Goal: Information Seeking & Learning: Learn about a topic

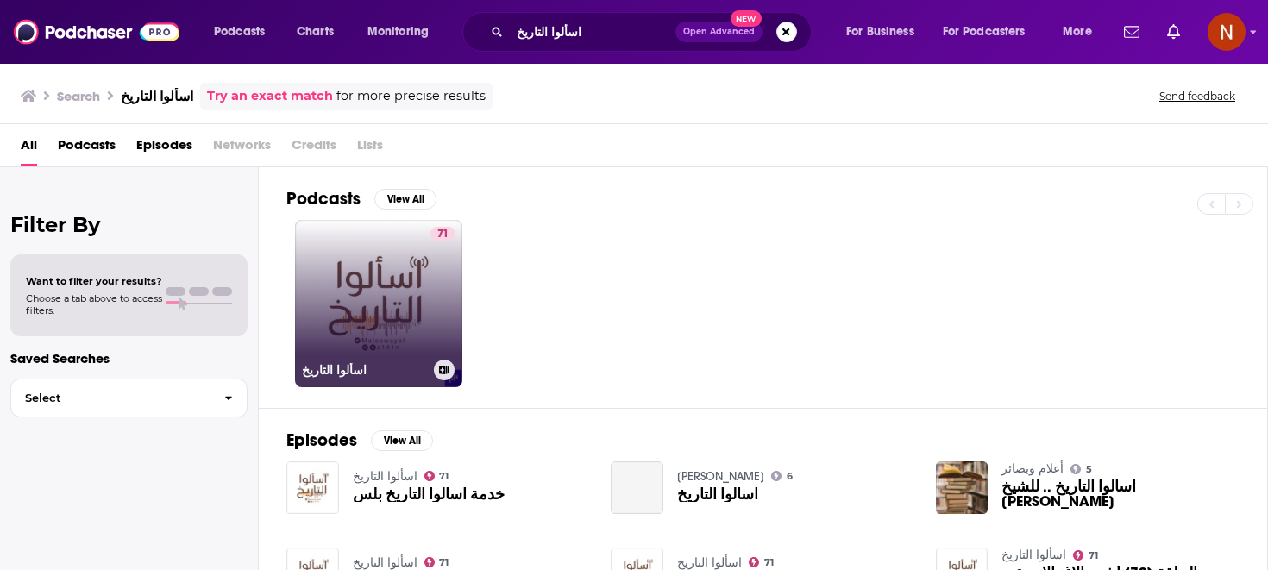
click at [408, 277] on link "71 اسألوا التاريخ" at bounding box center [378, 303] width 167 height 167
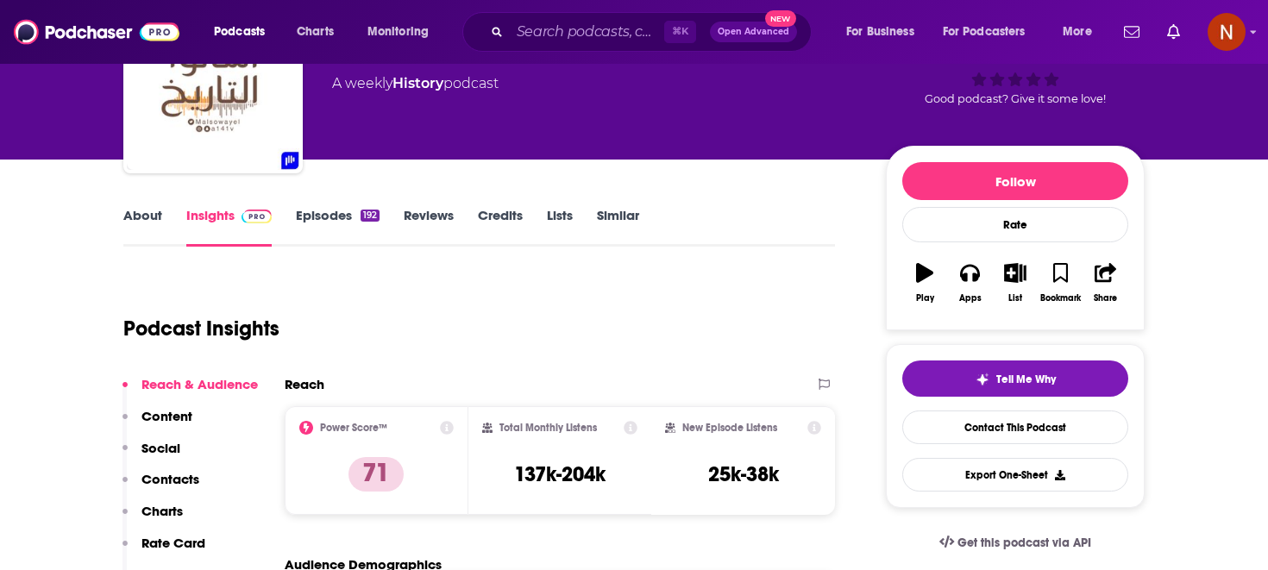
scroll to position [123, 0]
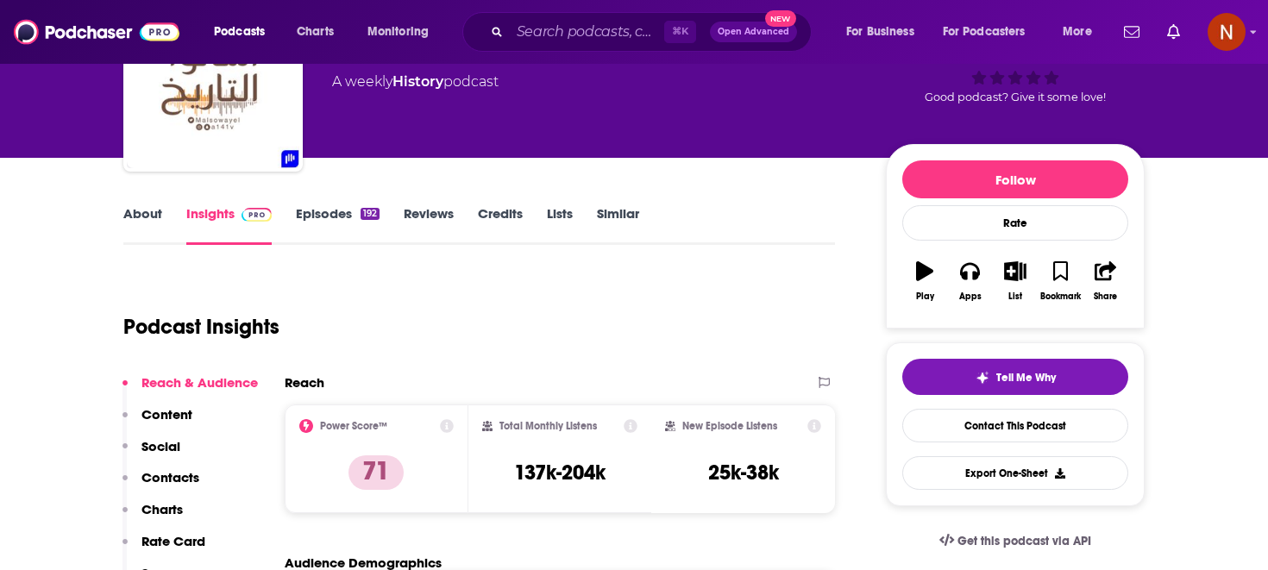
click at [333, 232] on link "Episodes 192" at bounding box center [338, 225] width 84 height 40
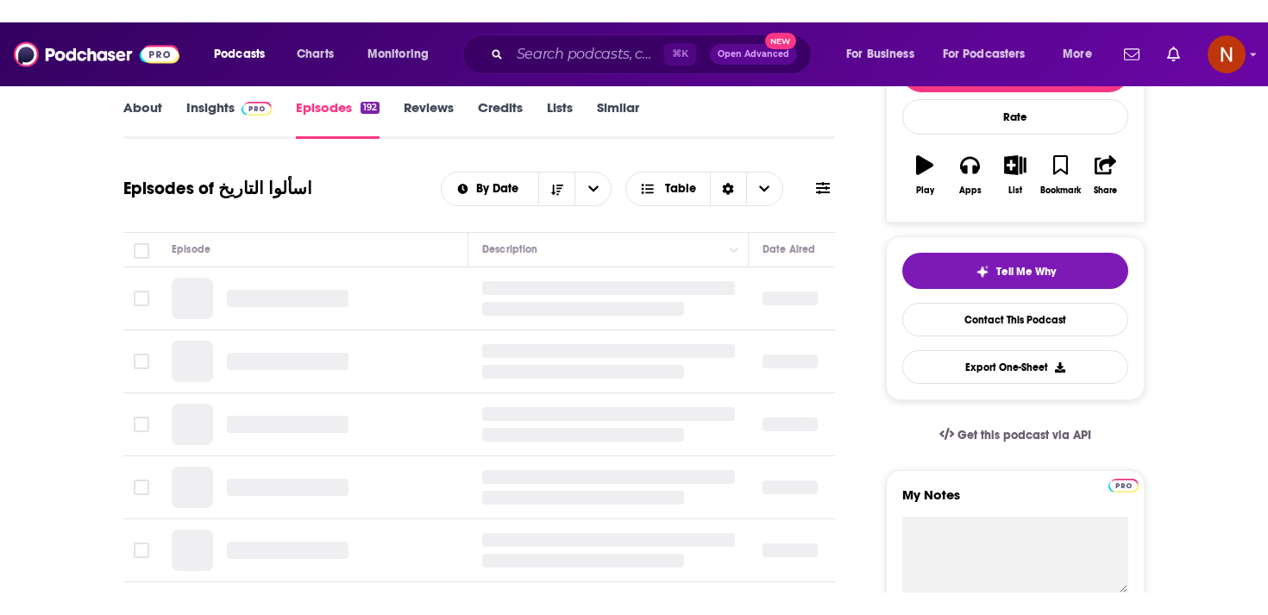
scroll to position [253, 0]
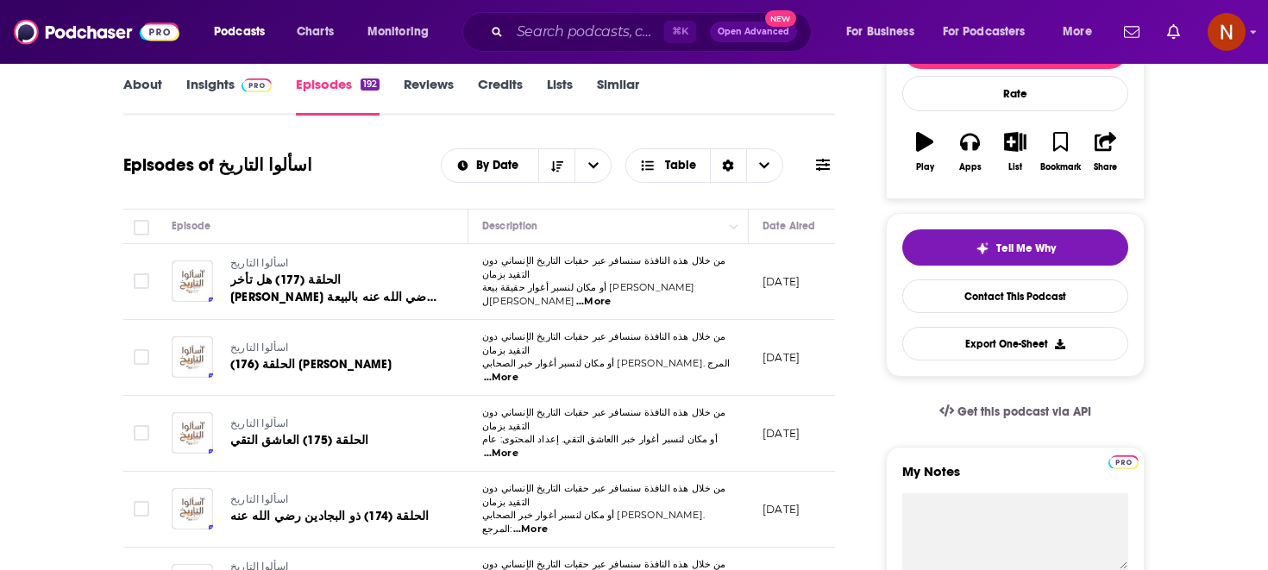
click at [611, 295] on span "...More" at bounding box center [593, 302] width 35 height 14
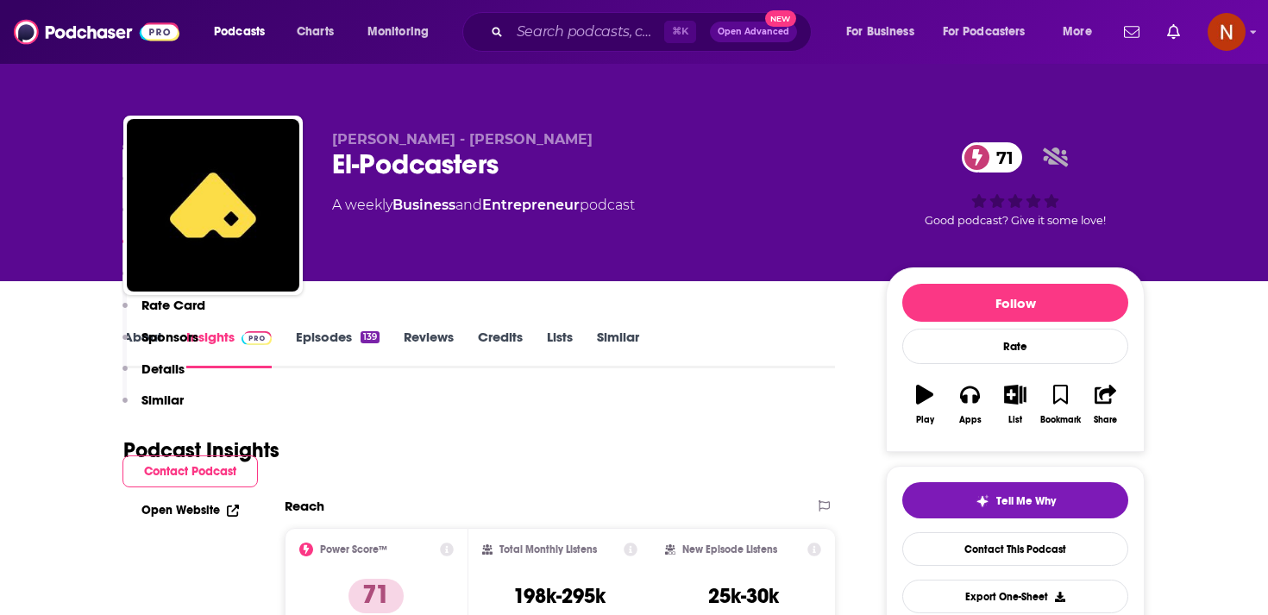
scroll to position [1115, 0]
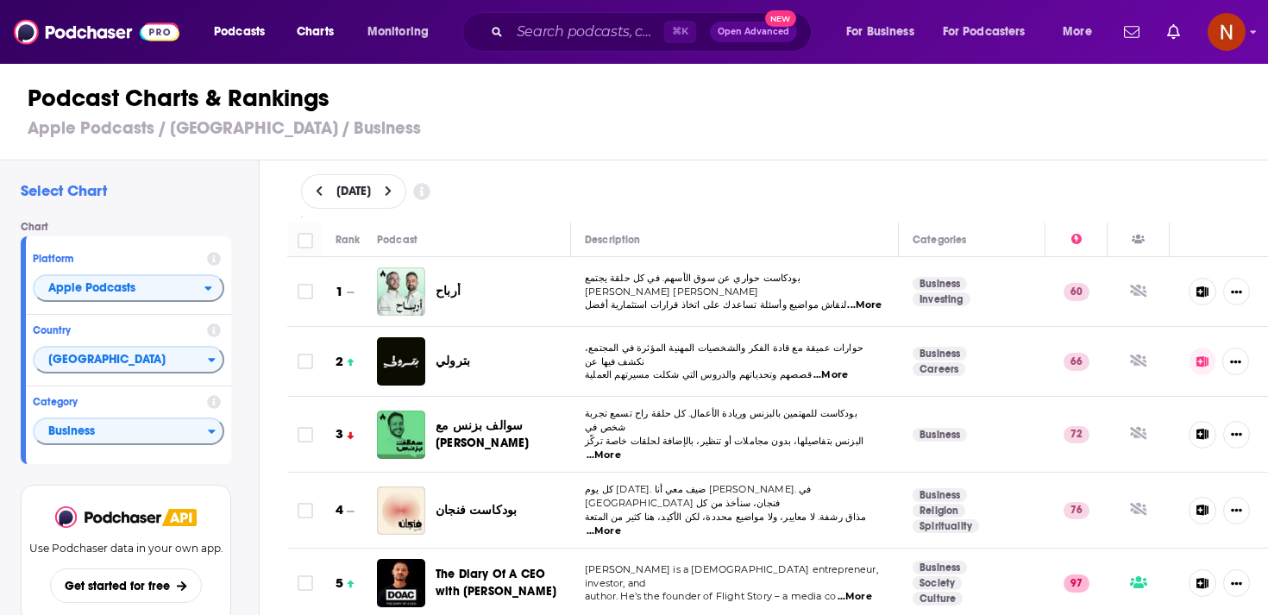
scroll to position [3161, 0]
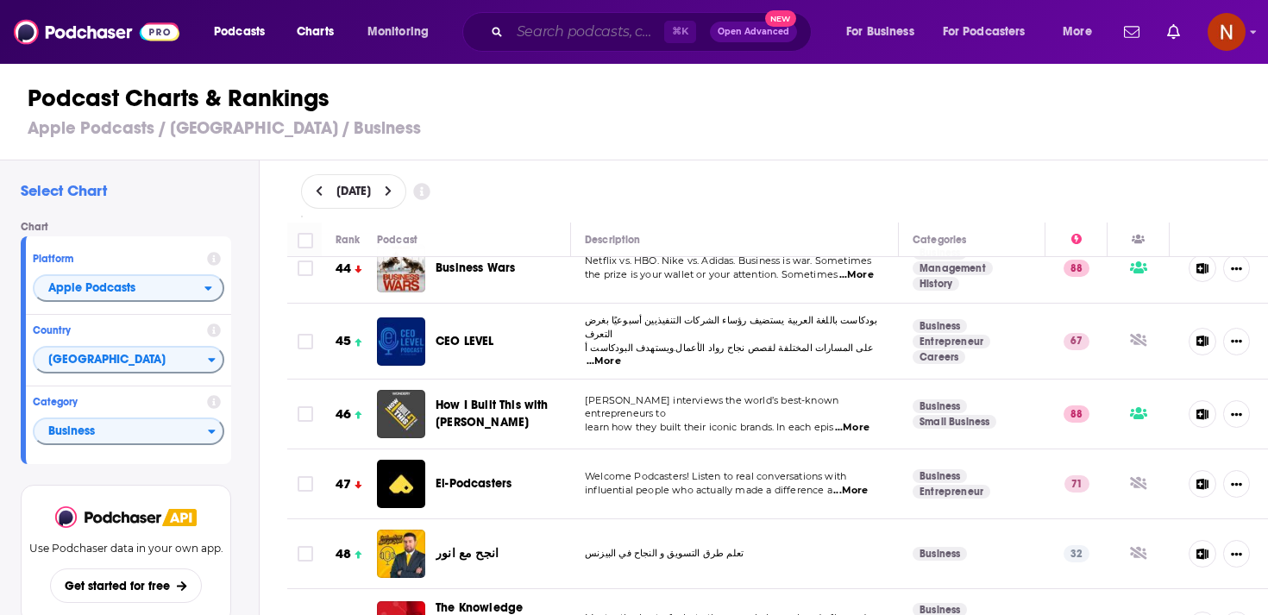
click at [626, 35] on input "Search podcasts, credits, & more..." at bounding box center [587, 32] width 154 height 28
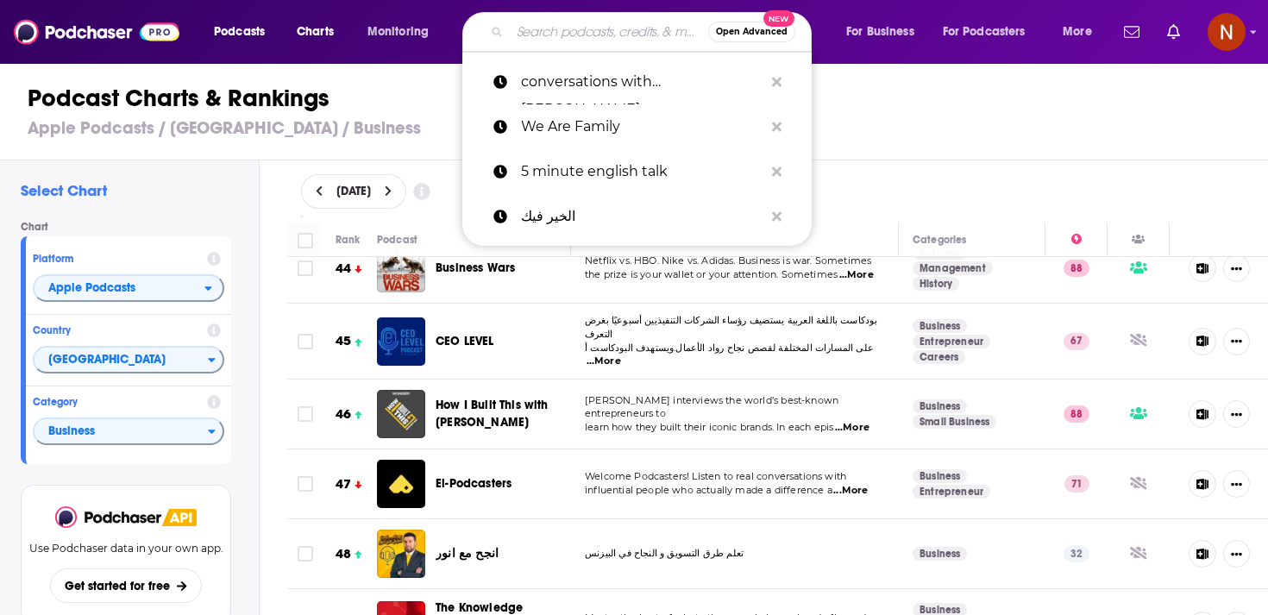
paste input "اسألوا التاريخ"
type input "اسألوا التاريخ"
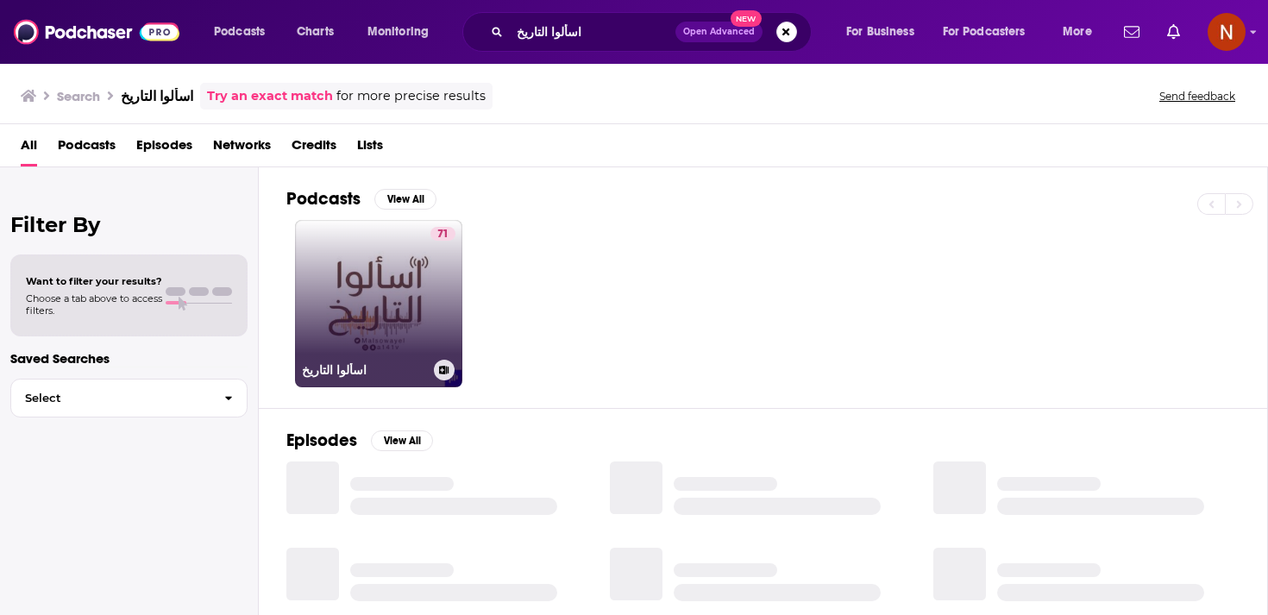
click at [445, 304] on div "71" at bounding box center [443, 293] width 25 height 133
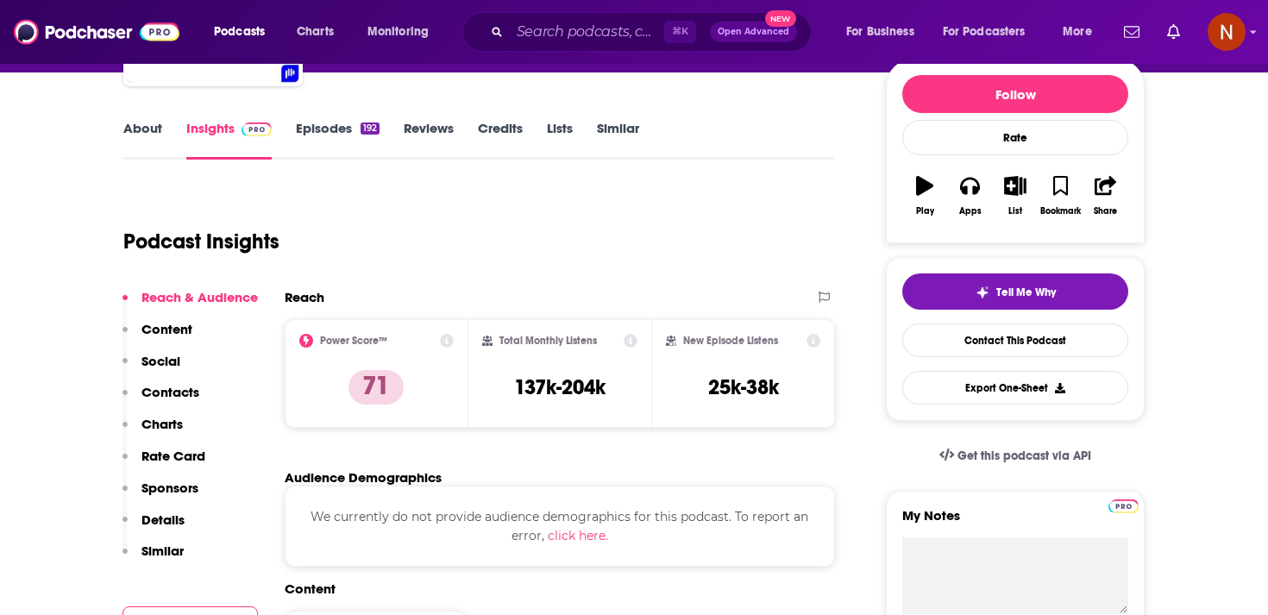
scroll to position [197, 0]
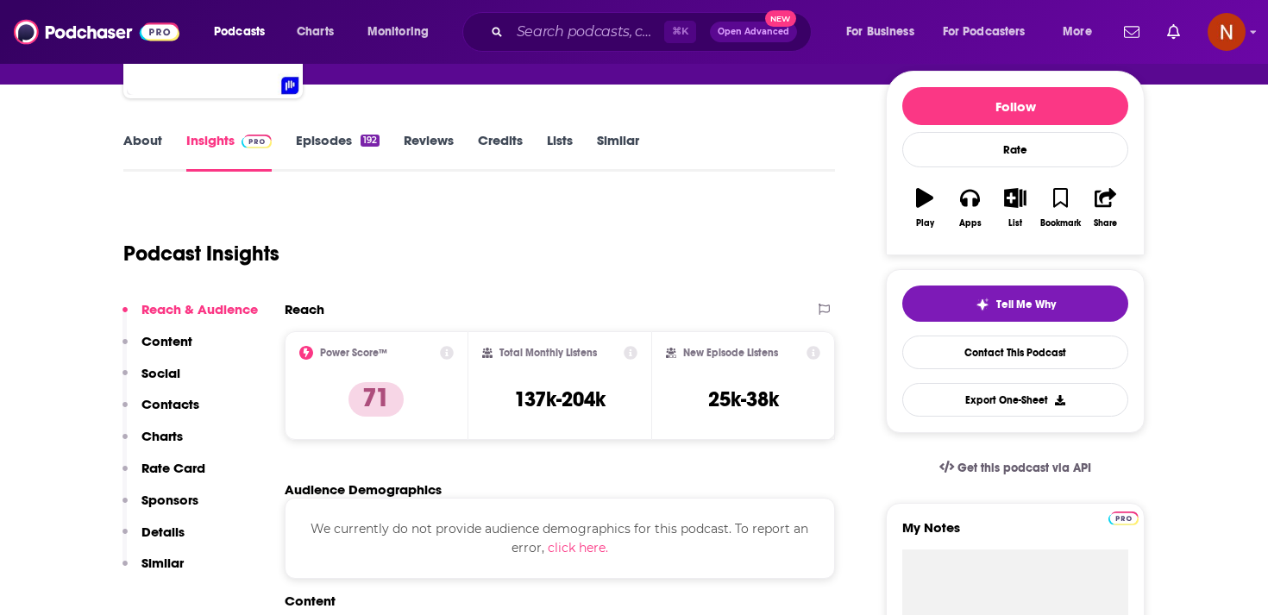
click at [328, 151] on link "Episodes 192" at bounding box center [338, 152] width 84 height 40
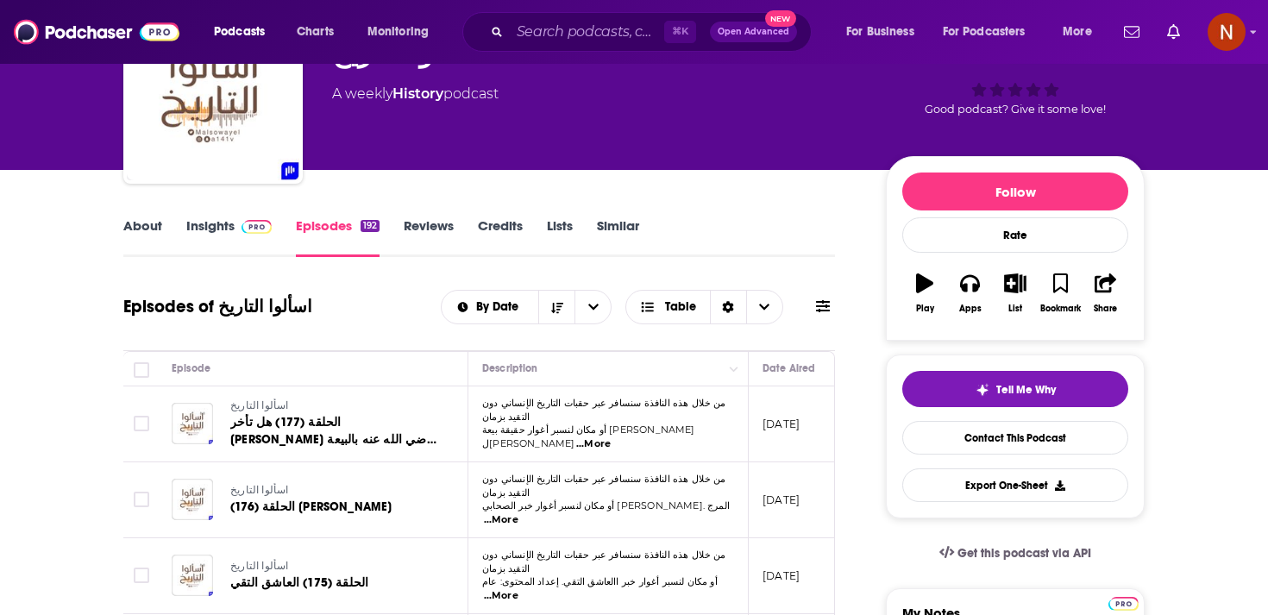
scroll to position [113, 0]
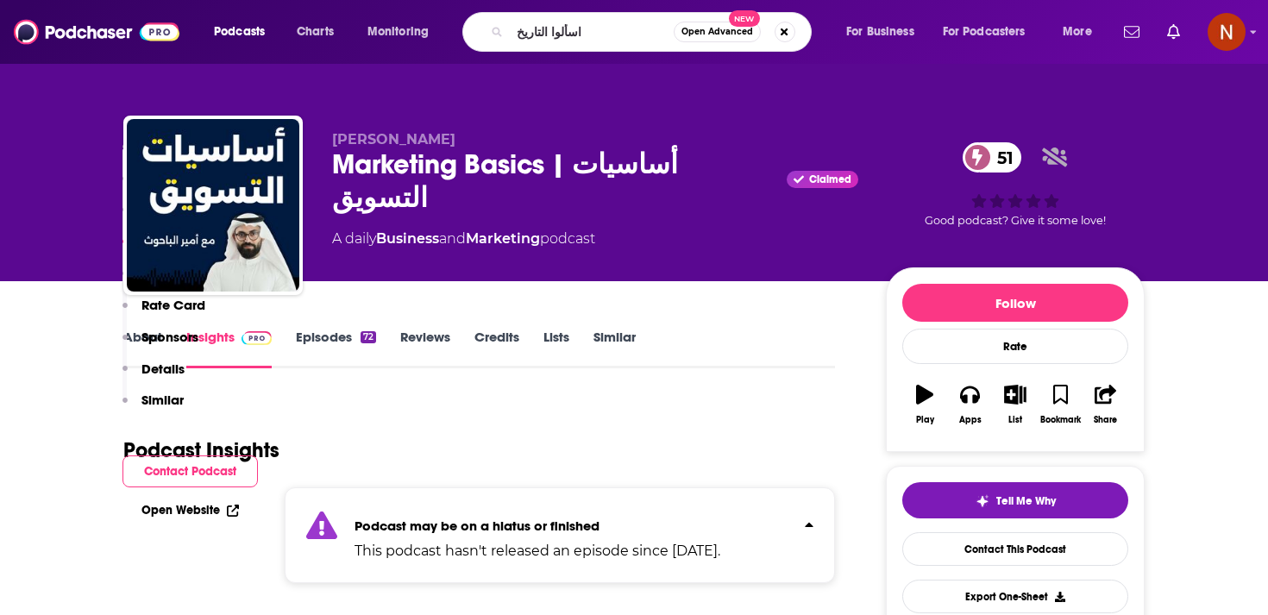
scroll to position [916, 0]
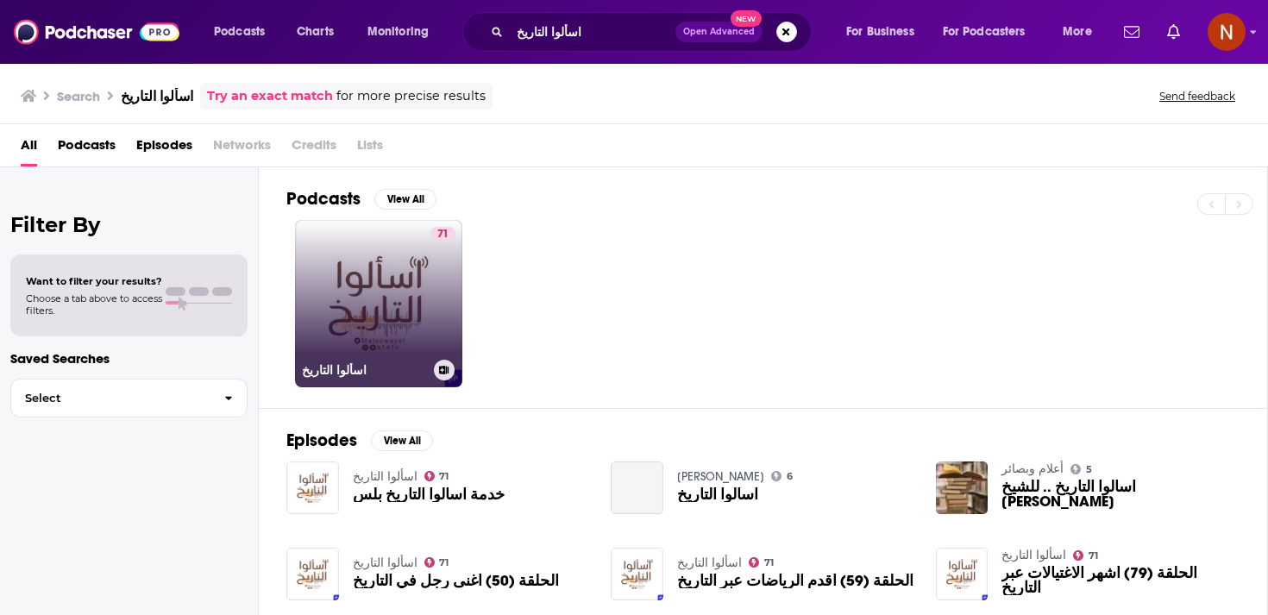
click at [412, 283] on link "71 اسألوا التاريخ" at bounding box center [378, 303] width 167 height 167
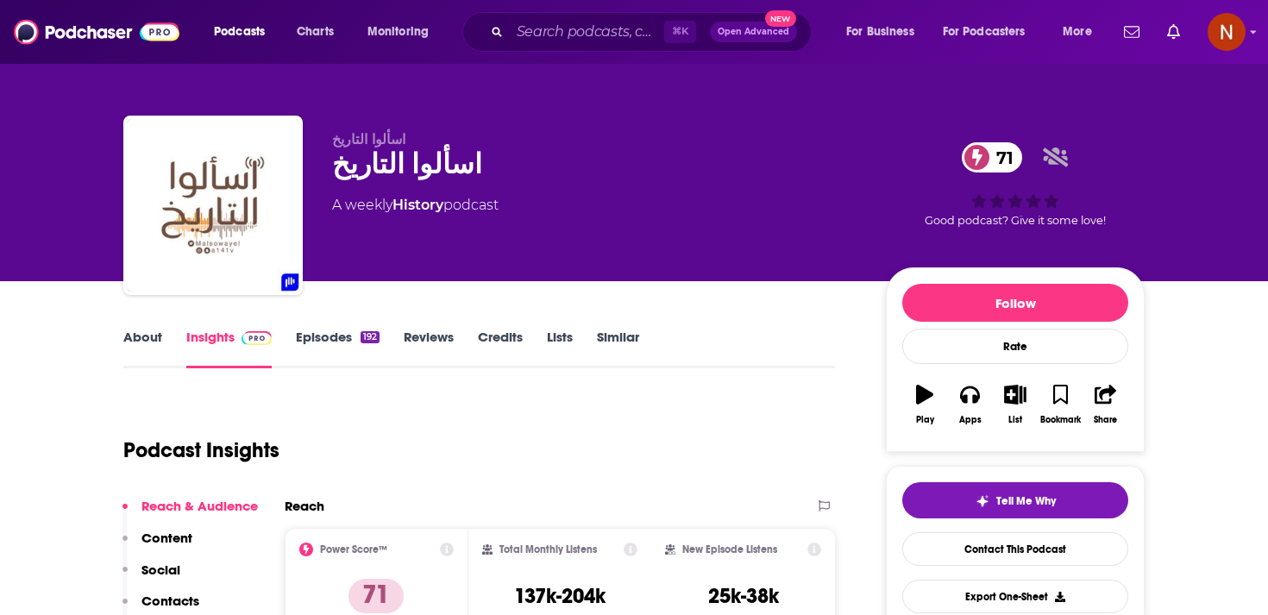
click at [400, 170] on div "اسألوا التاريخ 71" at bounding box center [595, 165] width 526 height 34
copy div "اسألوا التاريخ 71"
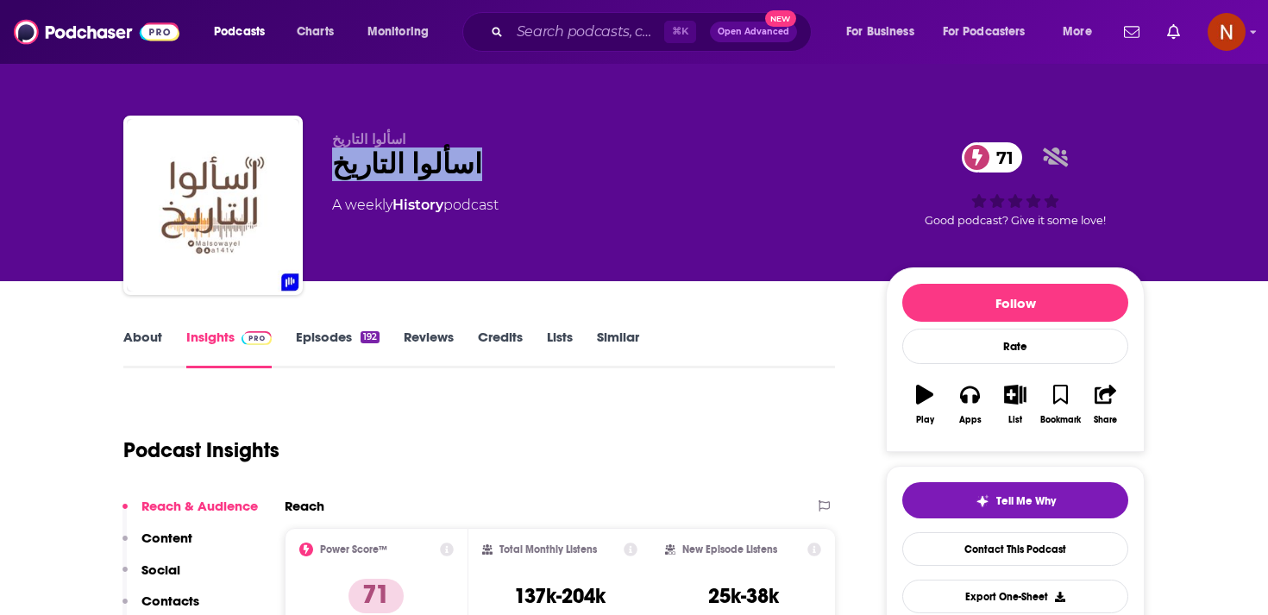
click at [557, 425] on div "Podcast Insights" at bounding box center [472, 440] width 698 height 88
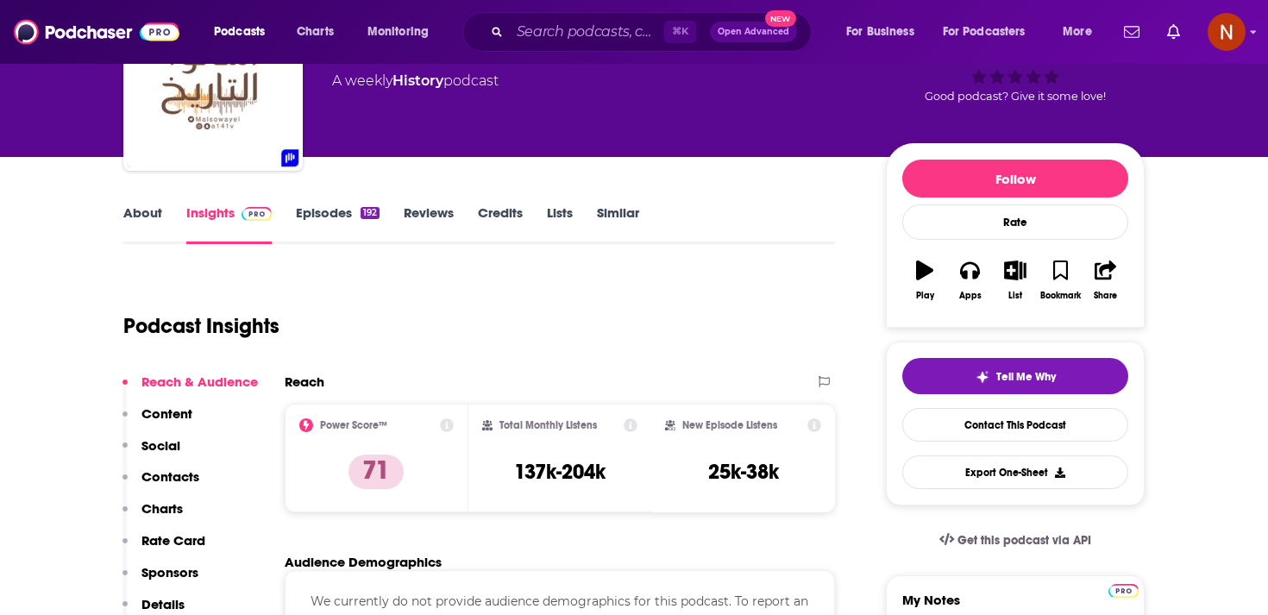
scroll to position [125, 0]
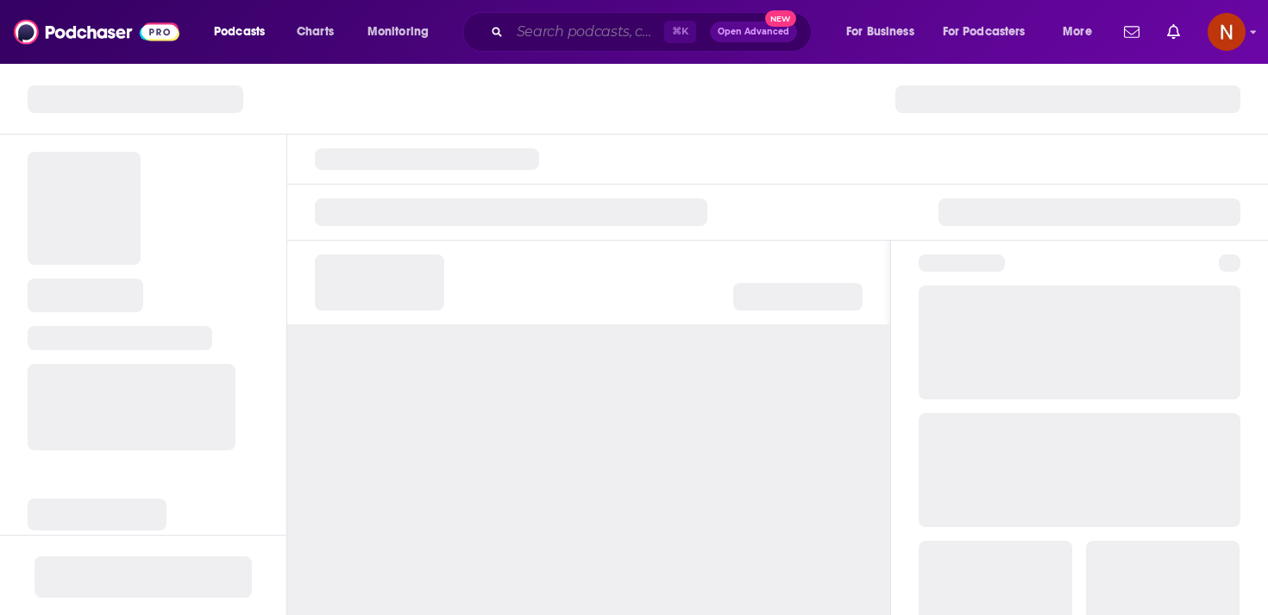
drag, startPoint x: 0, startPoint y: 0, endPoint x: 602, endPoint y: 27, distance: 602.9
click at [602, 27] on input "Search podcasts, credits, & more..." at bounding box center [587, 32] width 154 height 28
paste input "[PERSON_NAME]"
type input "[PERSON_NAME]"
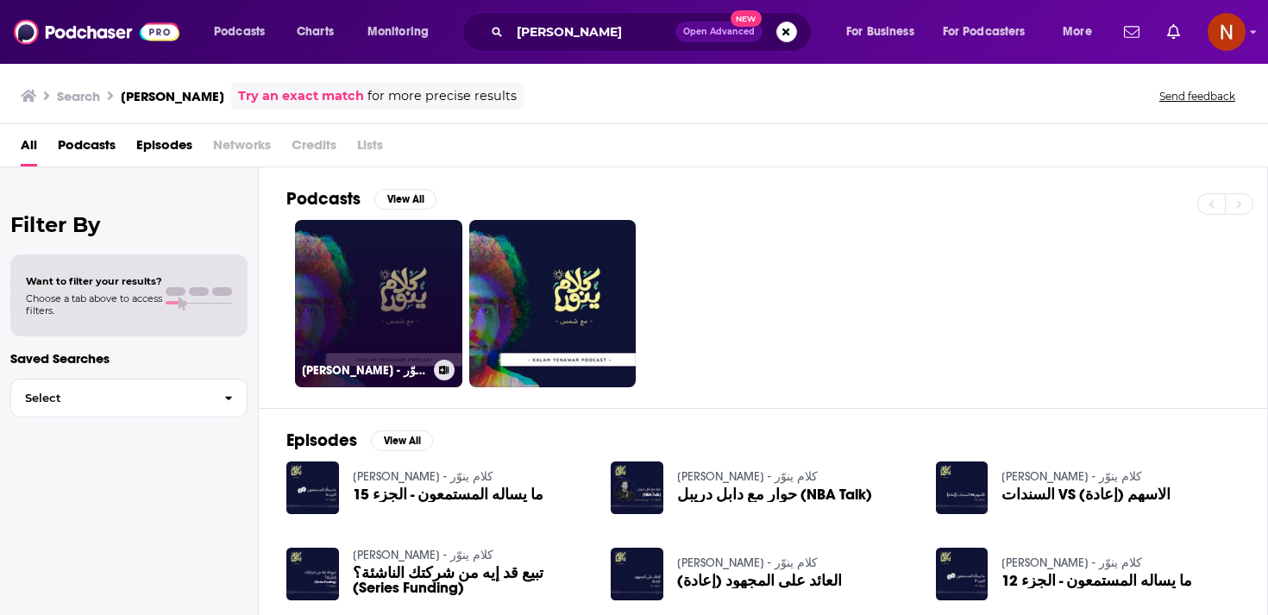
click at [432, 301] on link "Kalam Yenawar - كلام ينوّر" at bounding box center [378, 303] width 167 height 167
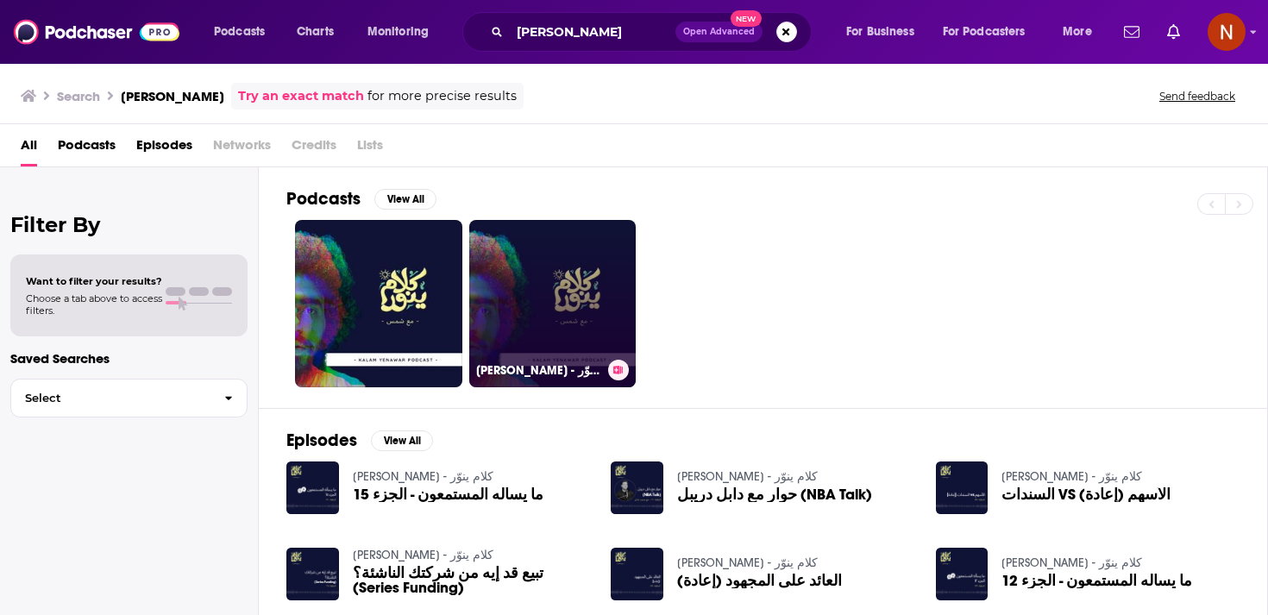
click at [576, 298] on link "Kalam Yenawar - كلام ينوّر" at bounding box center [552, 303] width 167 height 167
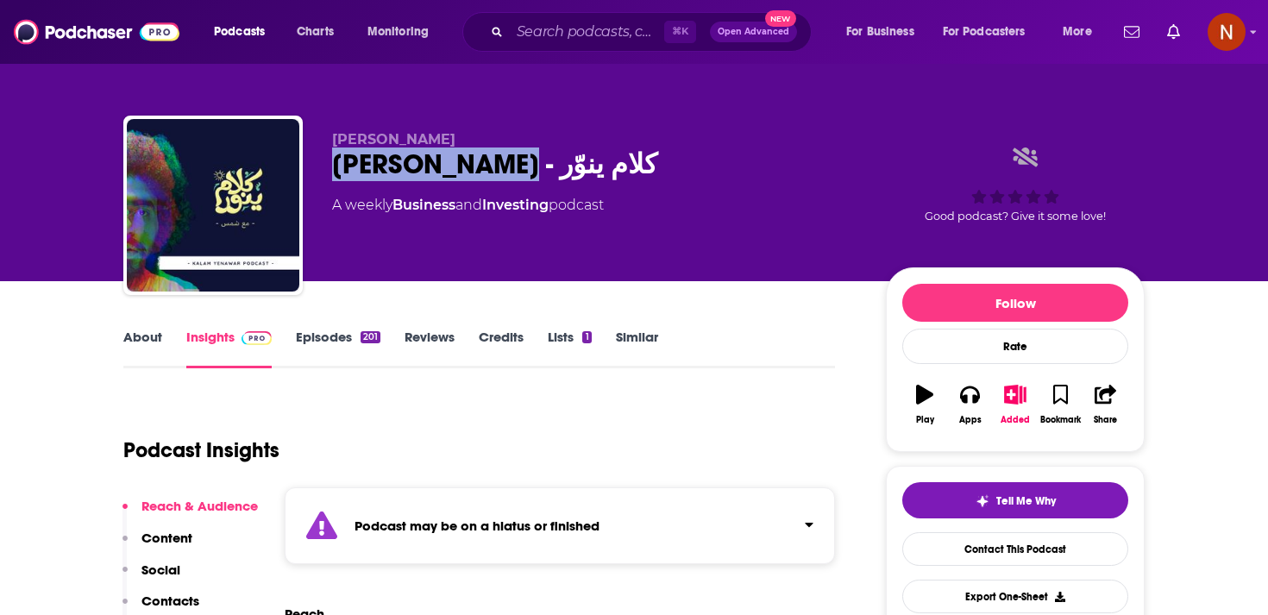
drag, startPoint x: 333, startPoint y: 172, endPoint x: 532, endPoint y: 173, distance: 199.3
click at [532, 173] on div "Kalam Yenawar - كلام ينوّر" at bounding box center [595, 165] width 526 height 34
copy h2 "Kalam Yenawar"
click at [358, 169] on div "Kalam Yenawar - كلام ينوّر" at bounding box center [595, 165] width 526 height 34
drag, startPoint x: 337, startPoint y: 169, endPoint x: 674, endPoint y: 168, distance: 336.5
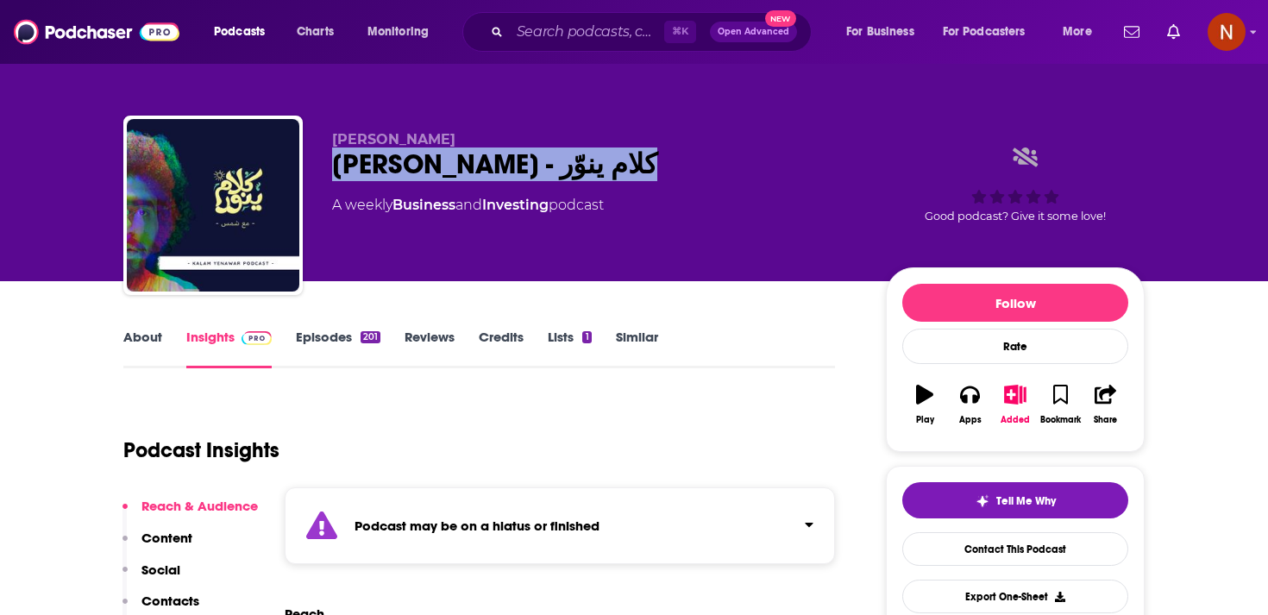
click at [674, 167] on div "Kalam Yenawar - كلام ينوّر" at bounding box center [595, 165] width 526 height 34
copy h2 "Kalam Yenawar - كلام ينوّر"
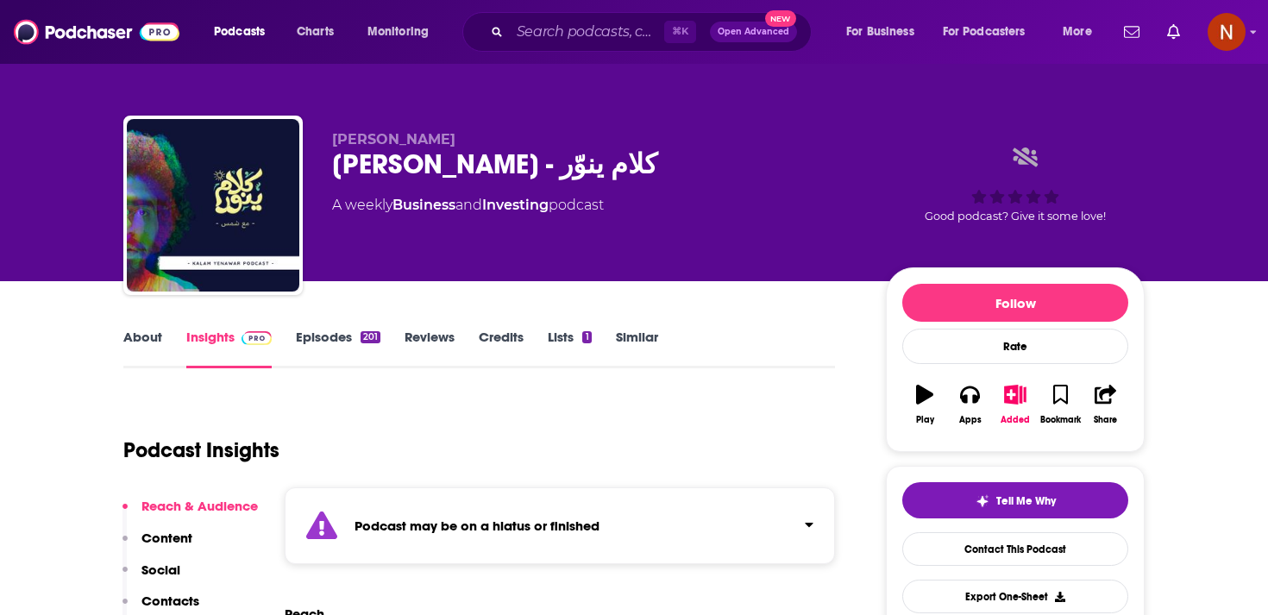
click at [595, 47] on div "⌘ K Open Advanced New" at bounding box center [637, 32] width 349 height 40
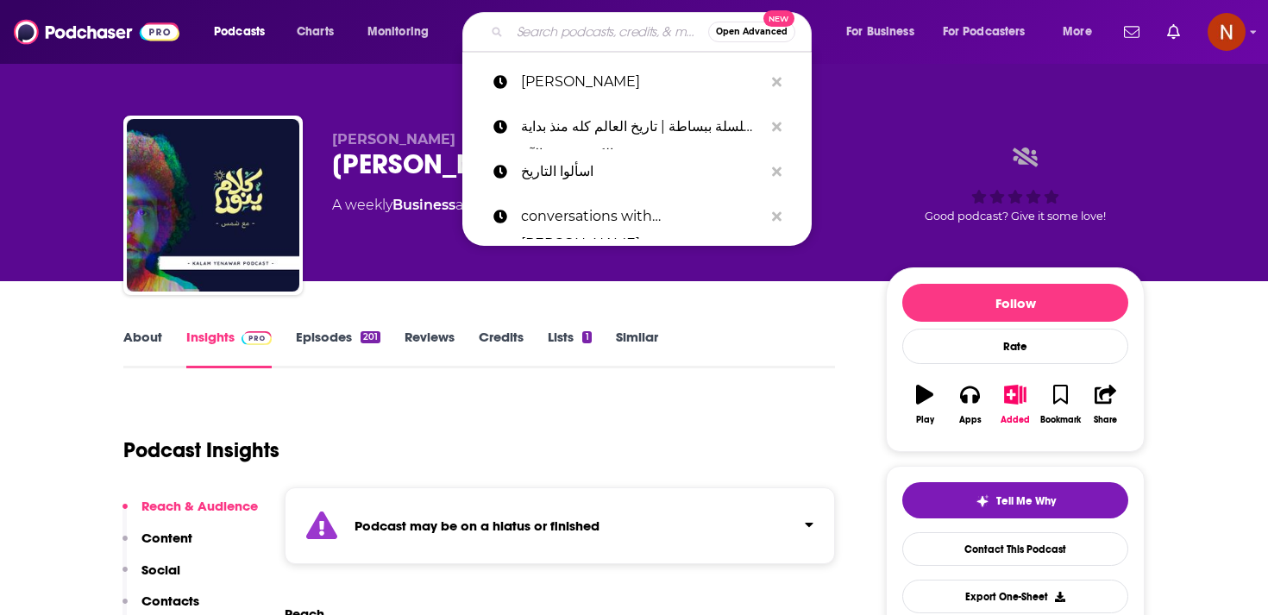
click at [595, 35] on input "Search podcasts, credits, & more..." at bounding box center [609, 32] width 198 height 28
paste input "تداول كاست"
type input "تداول كاست"
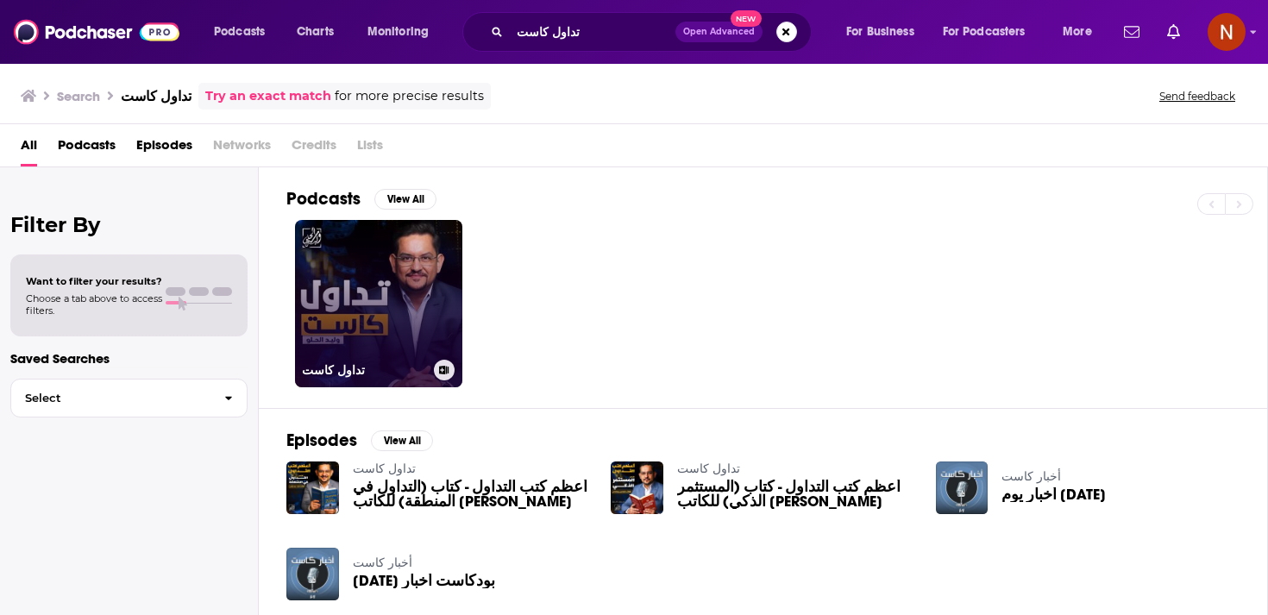
click at [408, 308] on link "تداول كاست" at bounding box center [378, 303] width 167 height 167
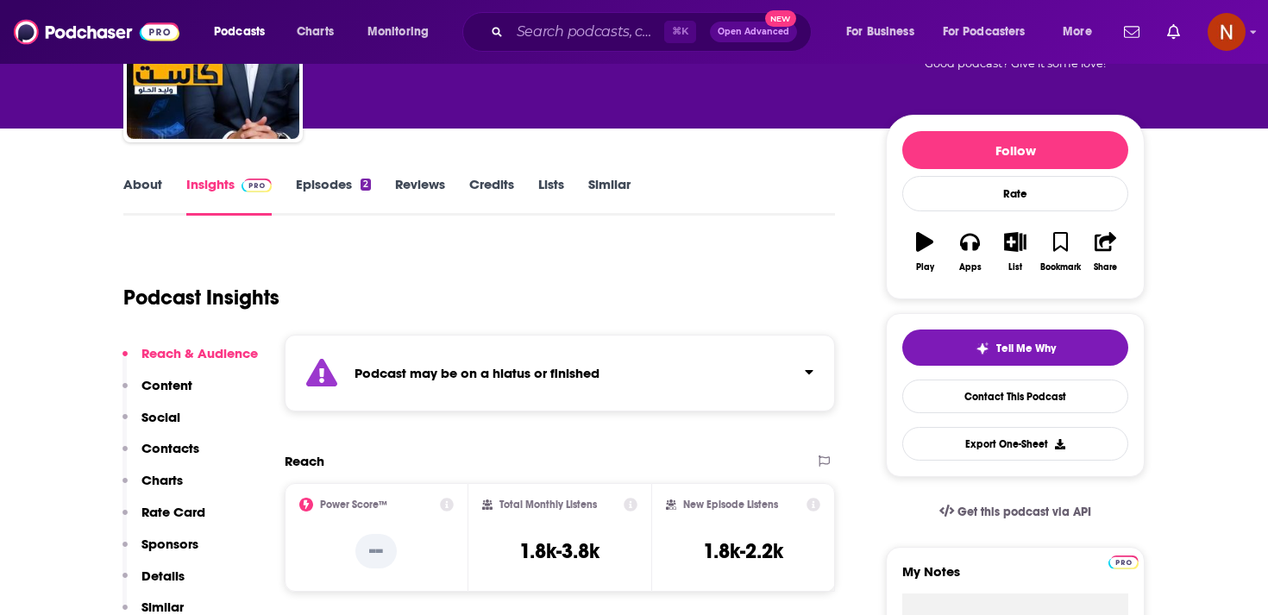
scroll to position [198, 0]
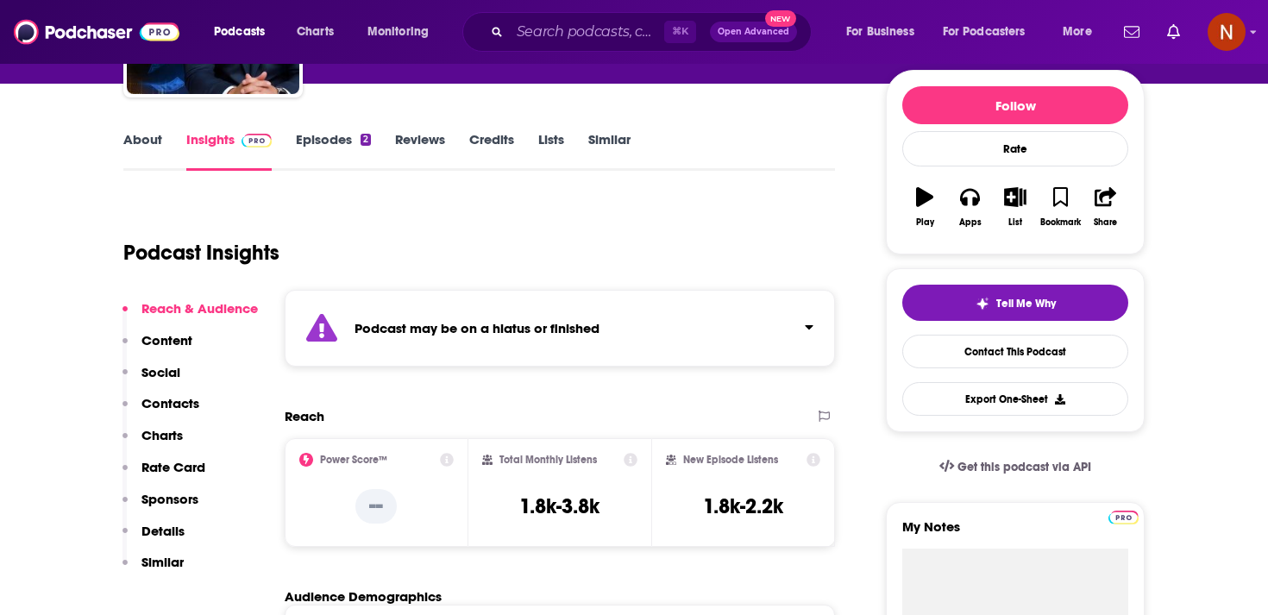
click at [477, 326] on strong "Podcast may be on a hiatus or finished" at bounding box center [477, 328] width 245 height 16
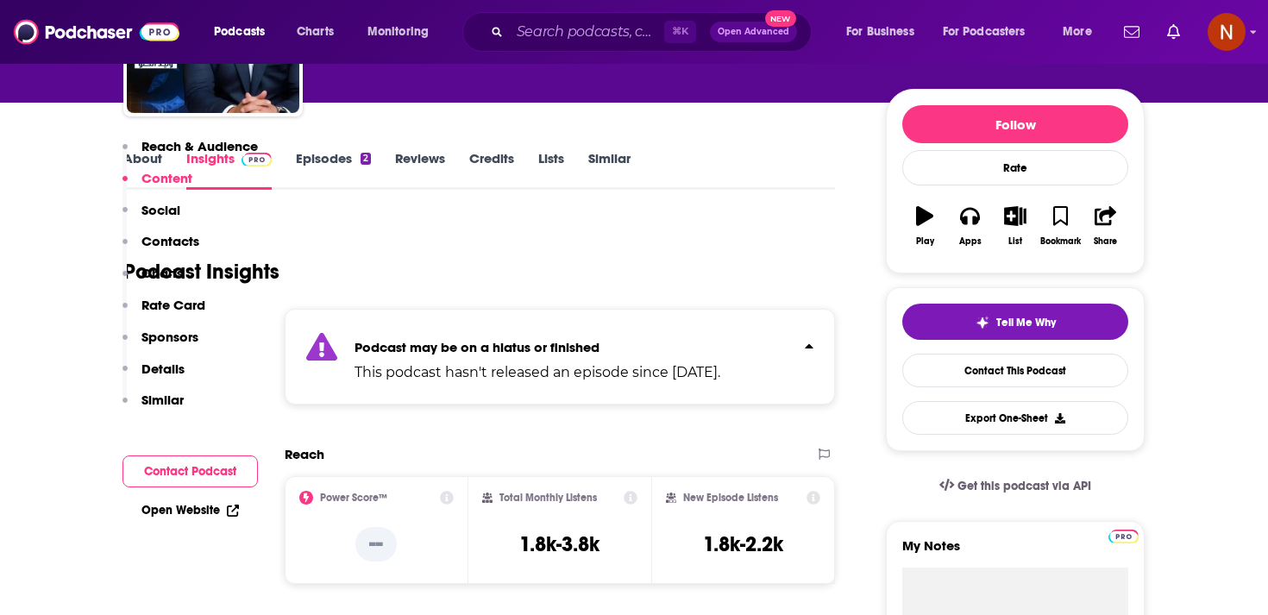
scroll to position [144, 0]
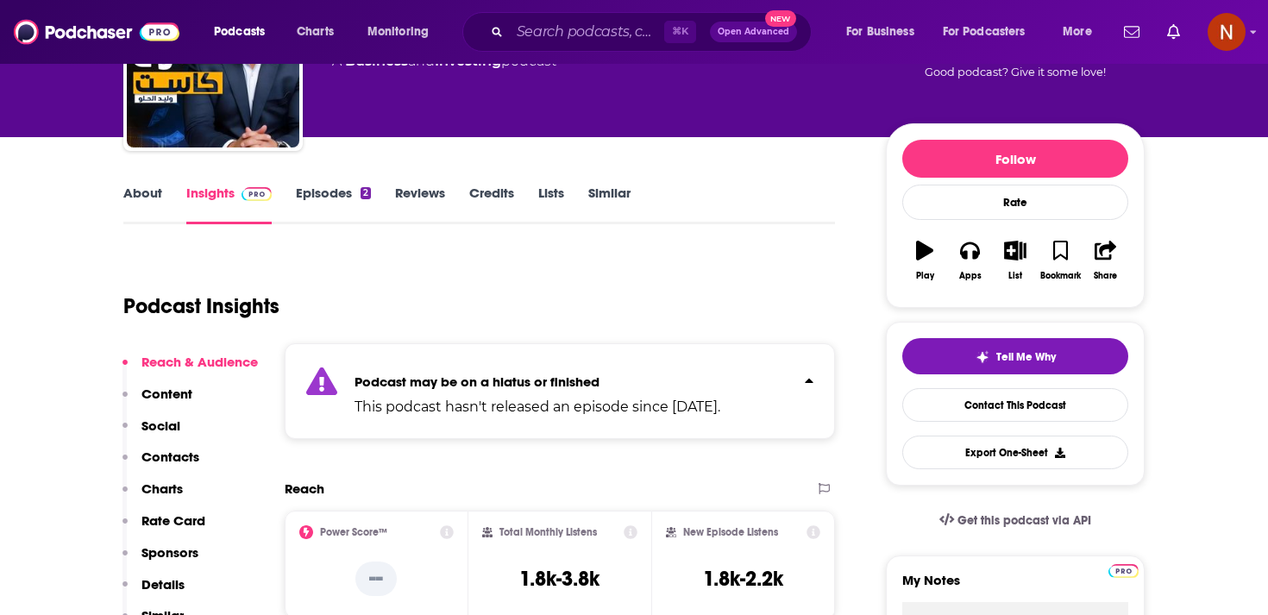
click at [338, 206] on link "Episodes 2" at bounding box center [333, 205] width 75 height 40
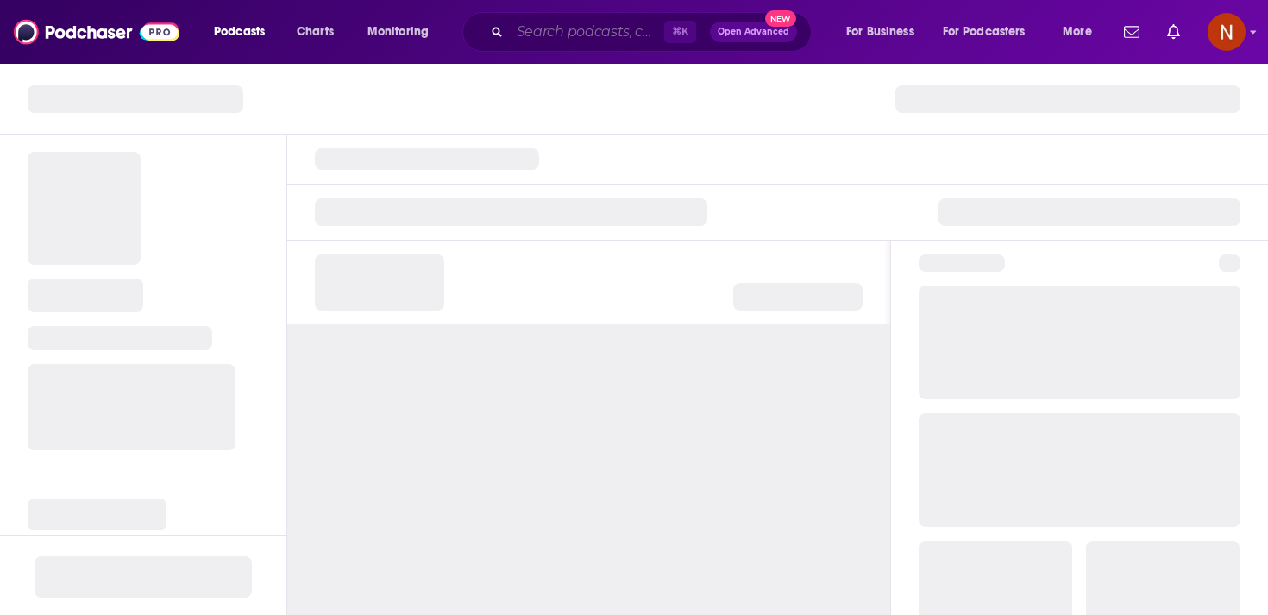
click at [602, 28] on input "Search podcasts, credits, & more..." at bounding box center [587, 32] width 154 height 28
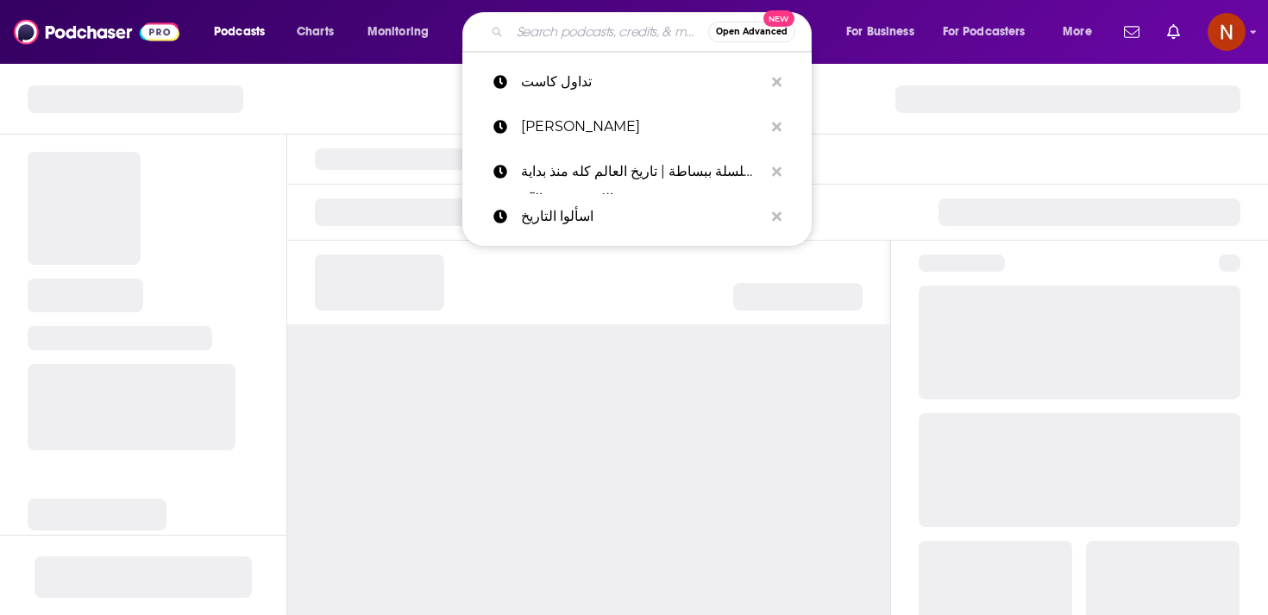
paste input "[PERSON_NAME] talks"
type input "[PERSON_NAME] talks"
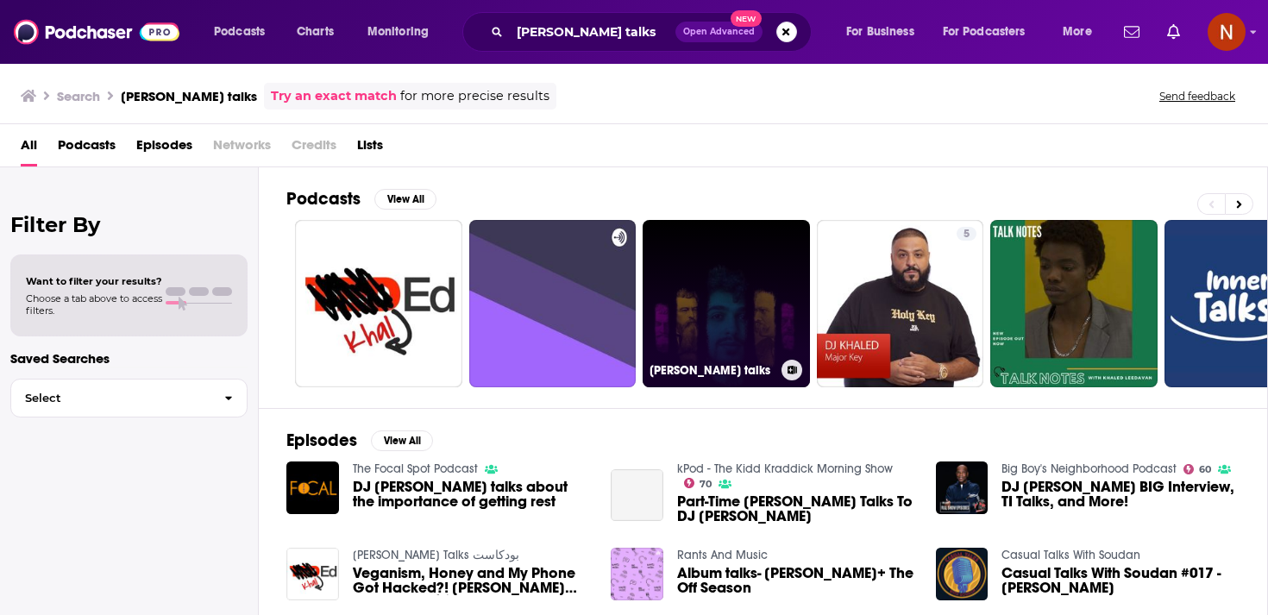
click at [736, 322] on link "[PERSON_NAME] talks" at bounding box center [726, 303] width 167 height 167
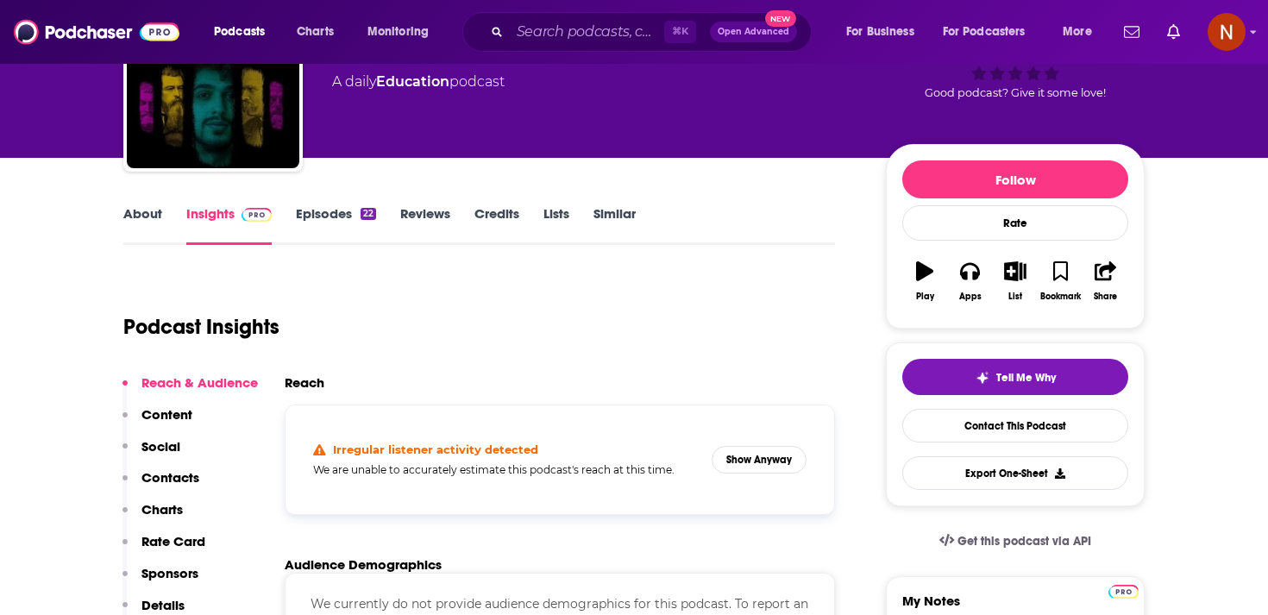
scroll to position [135, 0]
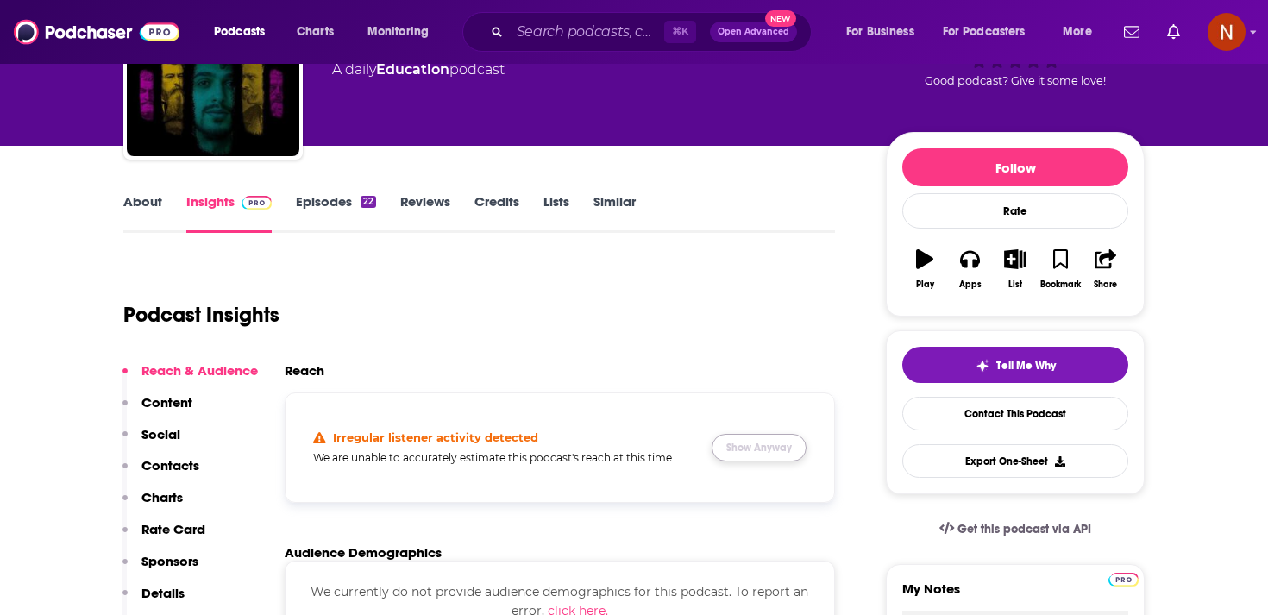
click at [773, 450] on button "Show Anyway" at bounding box center [759, 448] width 95 height 28
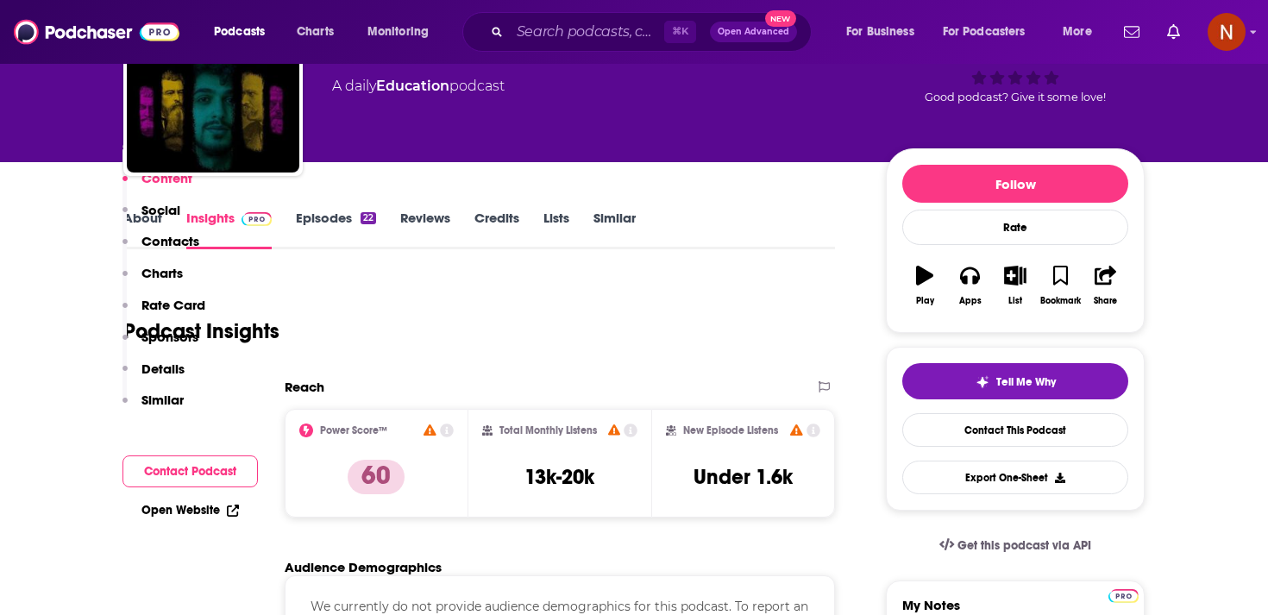
scroll to position [0, 0]
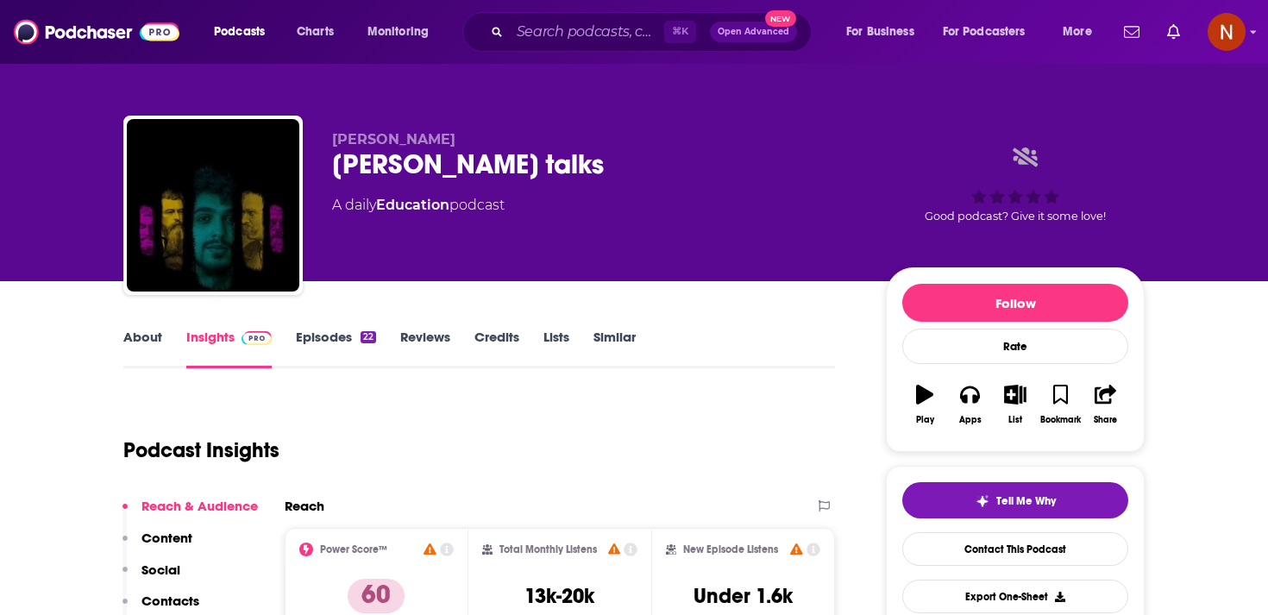
click at [318, 344] on link "Episodes 22" at bounding box center [336, 349] width 80 height 40
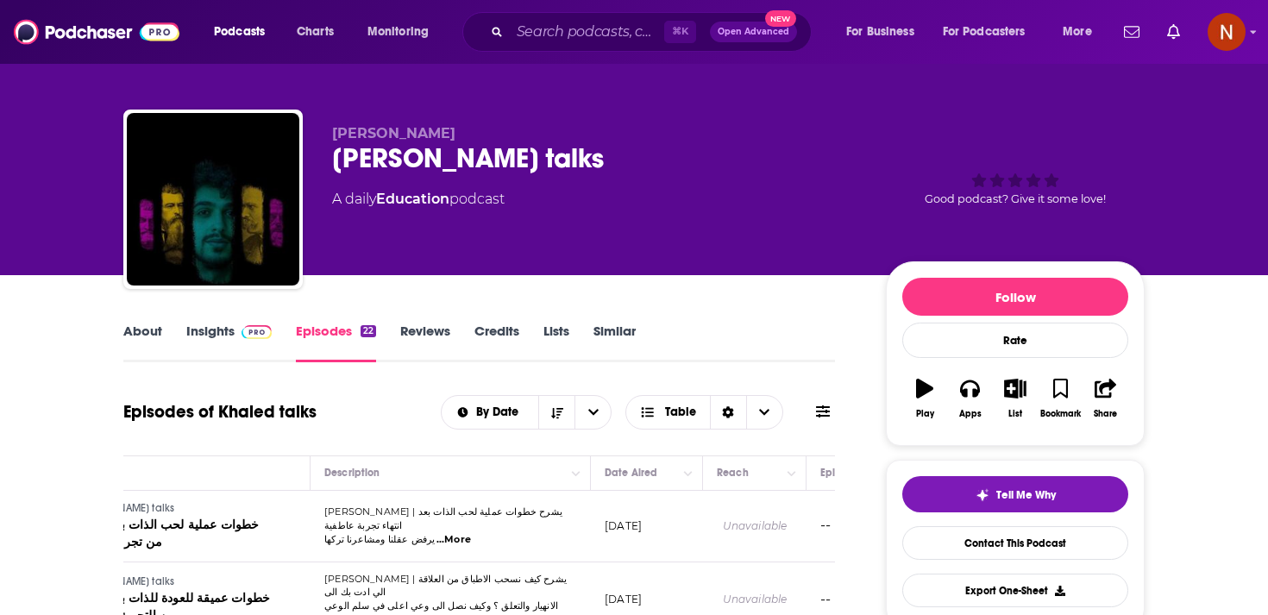
scroll to position [10, 0]
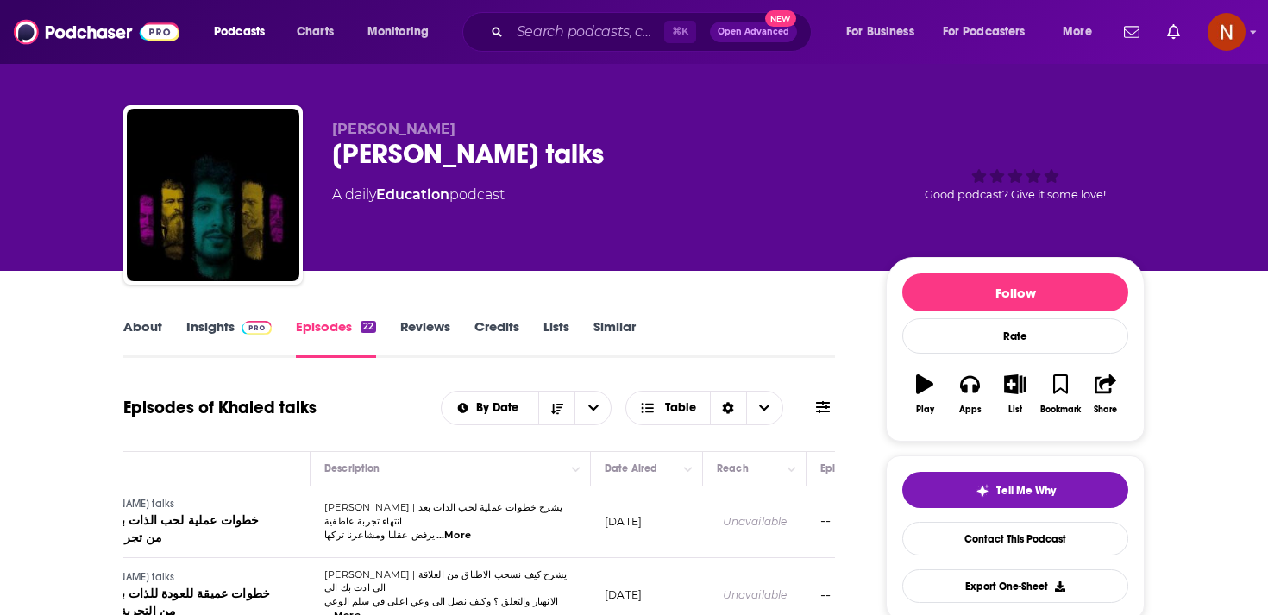
click at [398, 160] on div "Khaled talks" at bounding box center [595, 154] width 526 height 34
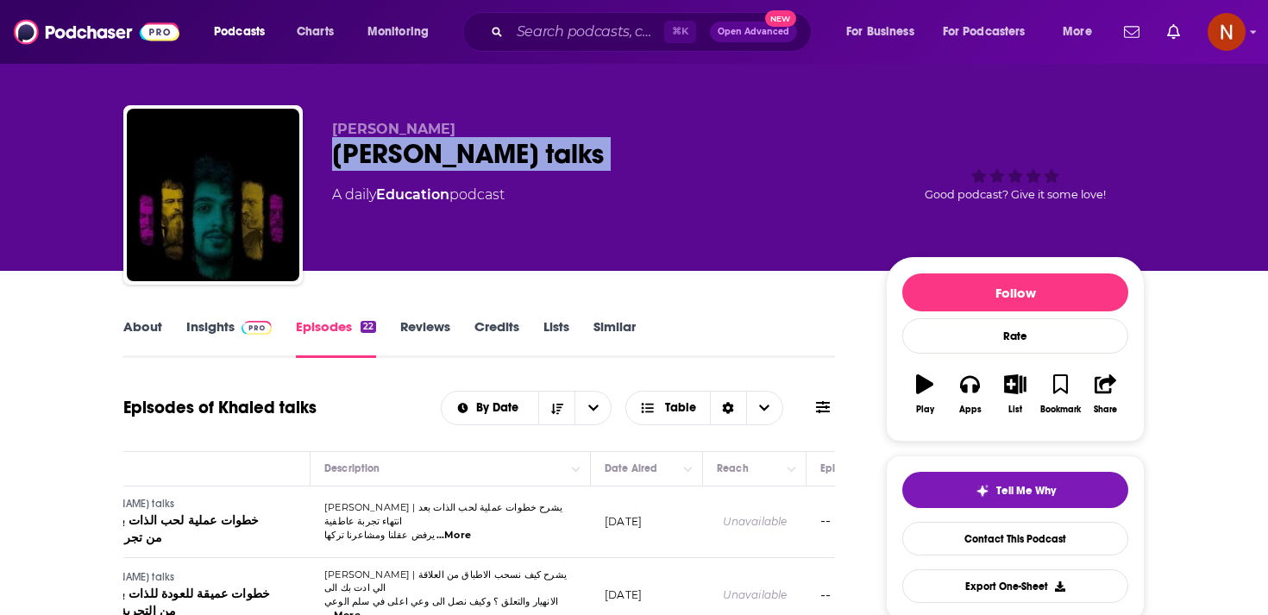
click at [398, 160] on div "Khaled talks" at bounding box center [595, 154] width 526 height 34
copy div "Khaled talks"
click at [975, 391] on icon "button" at bounding box center [969, 384] width 19 height 17
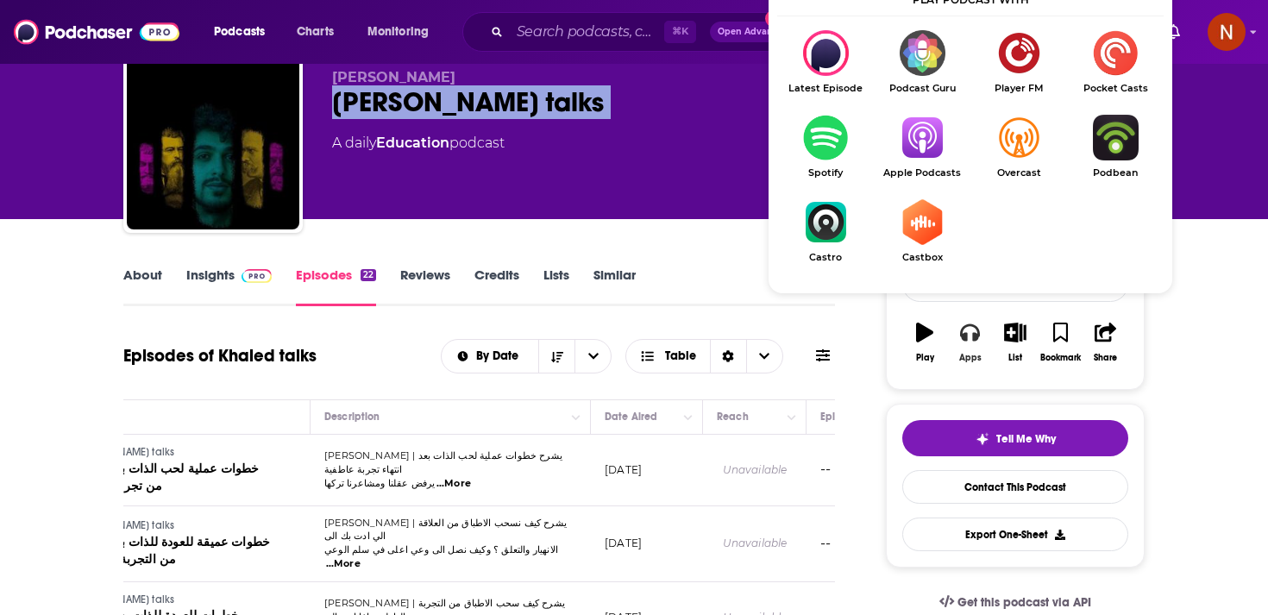
scroll to position [101, 0]
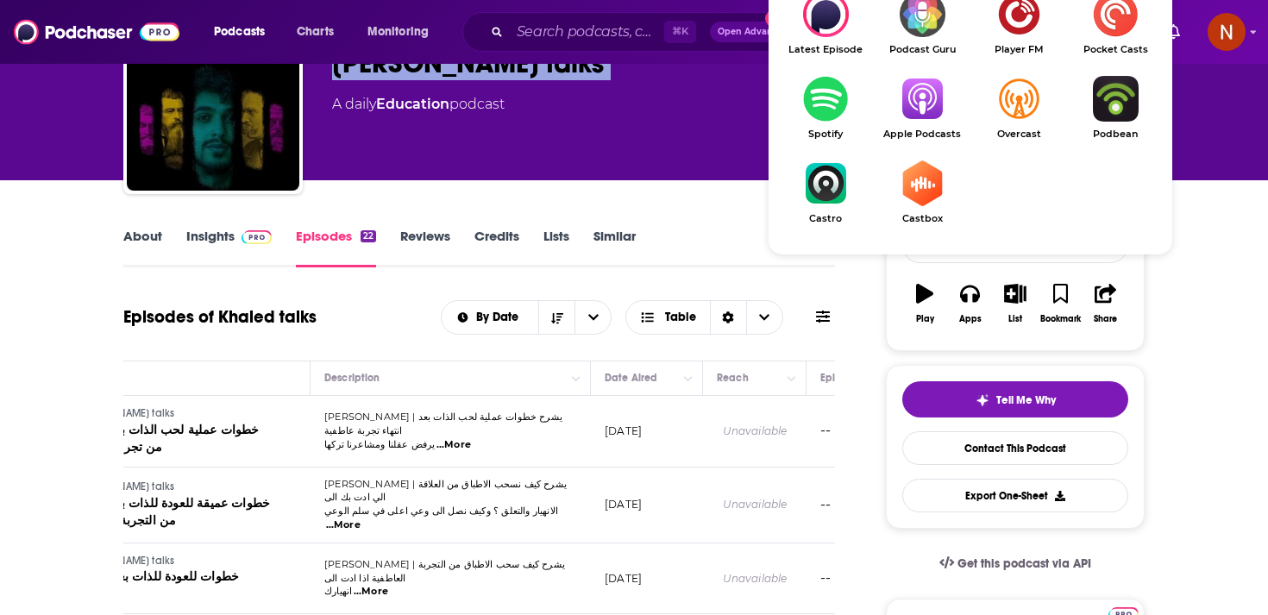
click at [909, 201] on img "Show Listen On dropdown" at bounding box center [922, 183] width 97 height 46
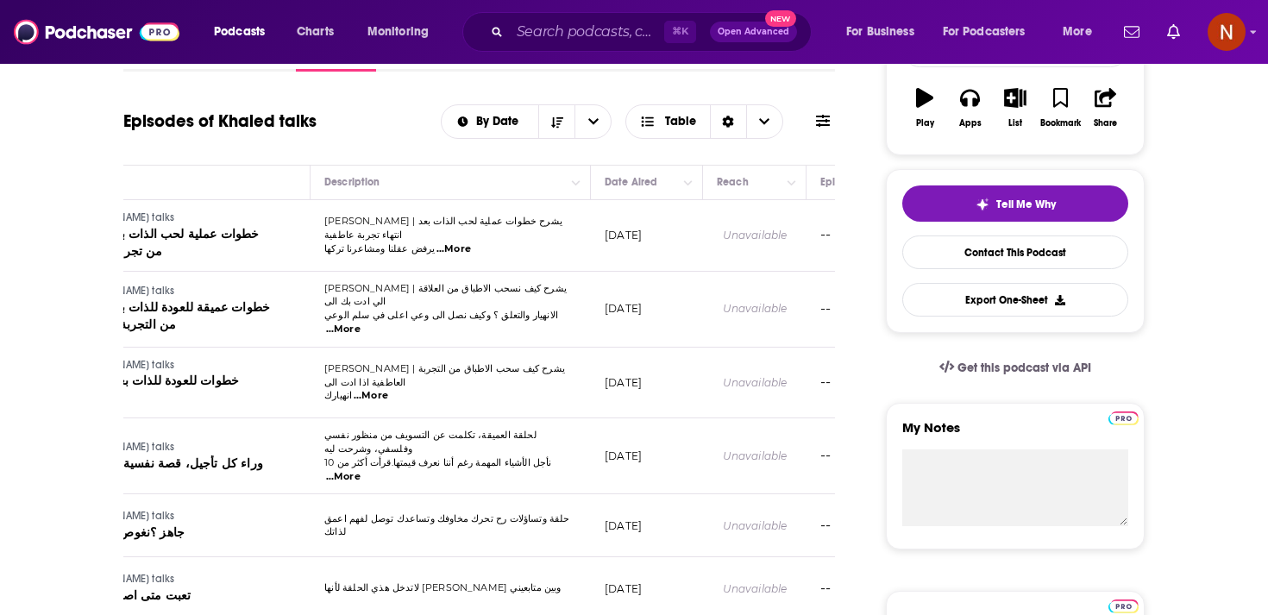
scroll to position [208, 0]
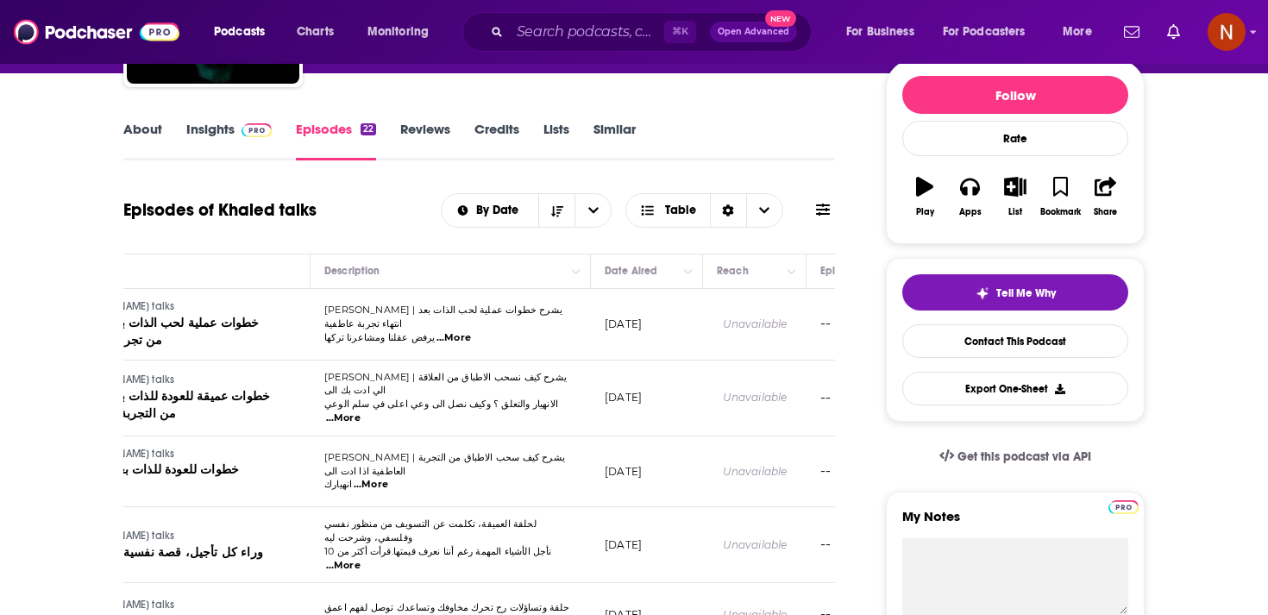
click at [236, 130] on span at bounding box center [253, 129] width 37 height 16
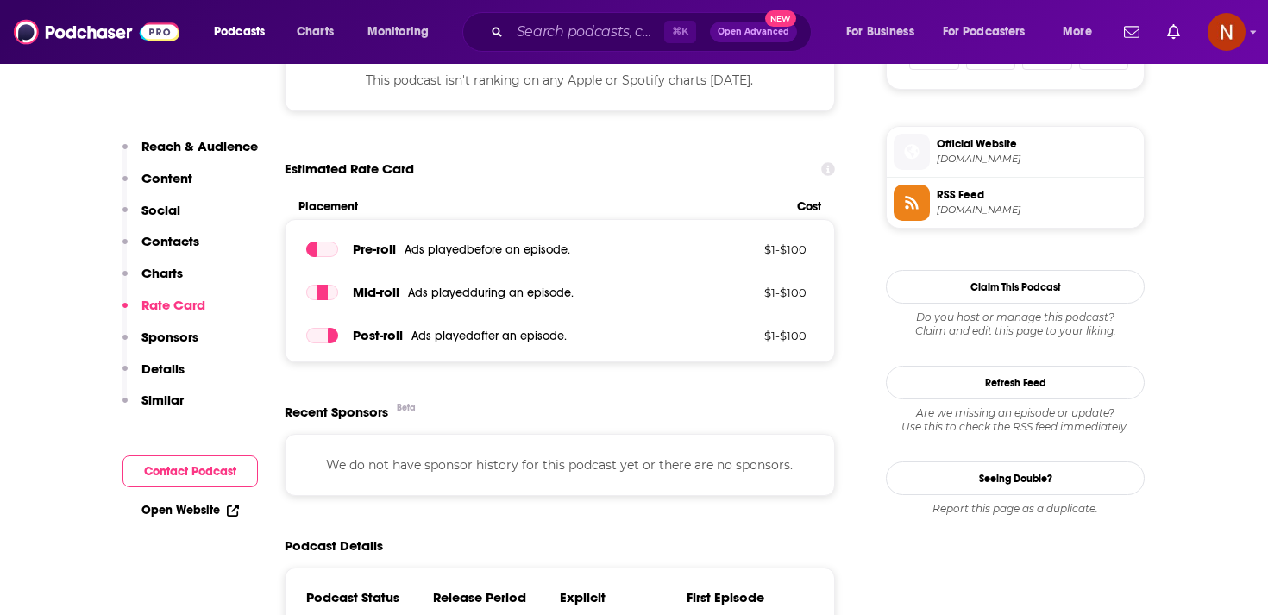
scroll to position [852, 0]
